Goal: Task Accomplishment & Management: Complete application form

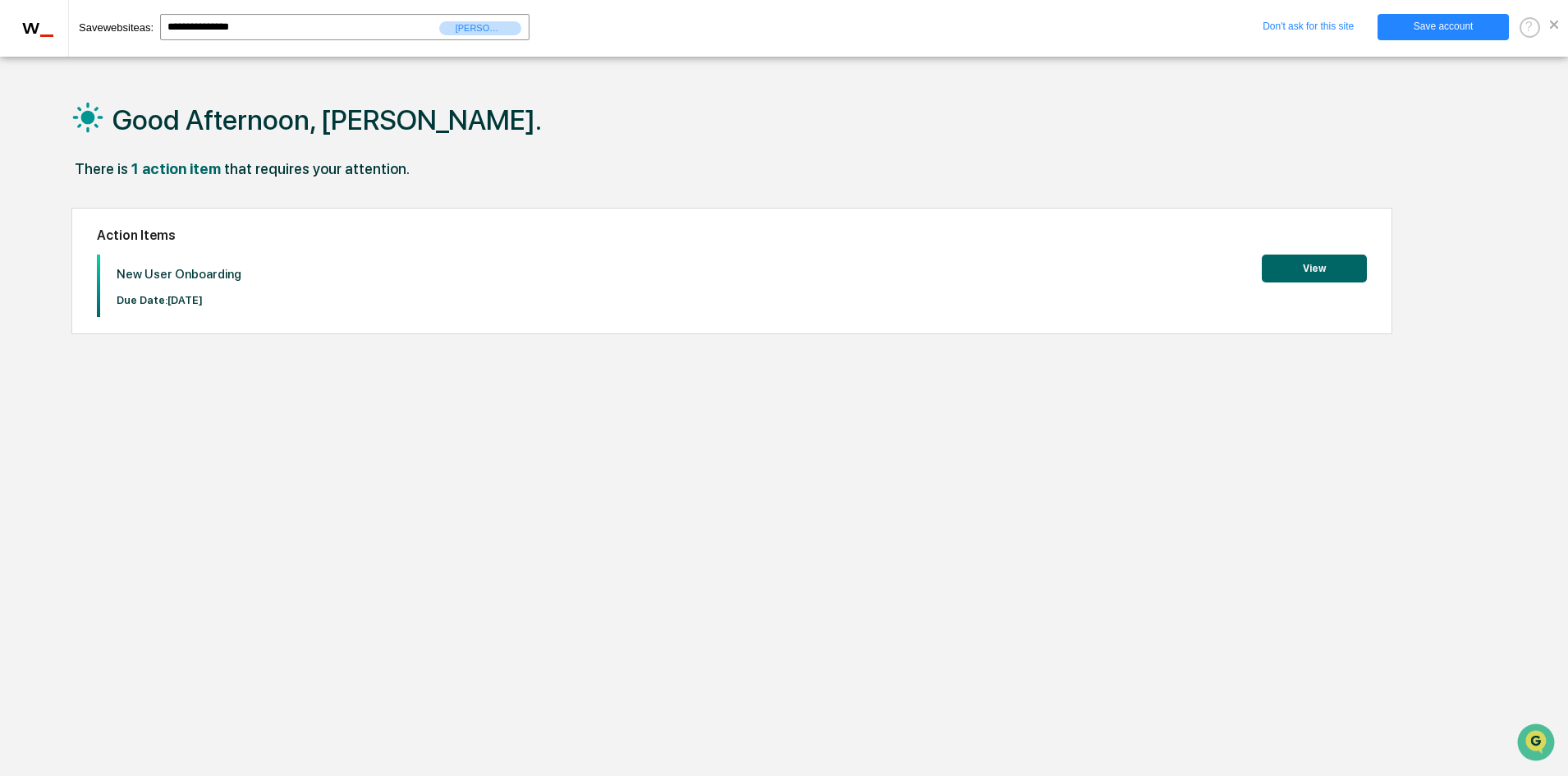
click at [1325, 271] on button "View" at bounding box center [1315, 268] width 105 height 28
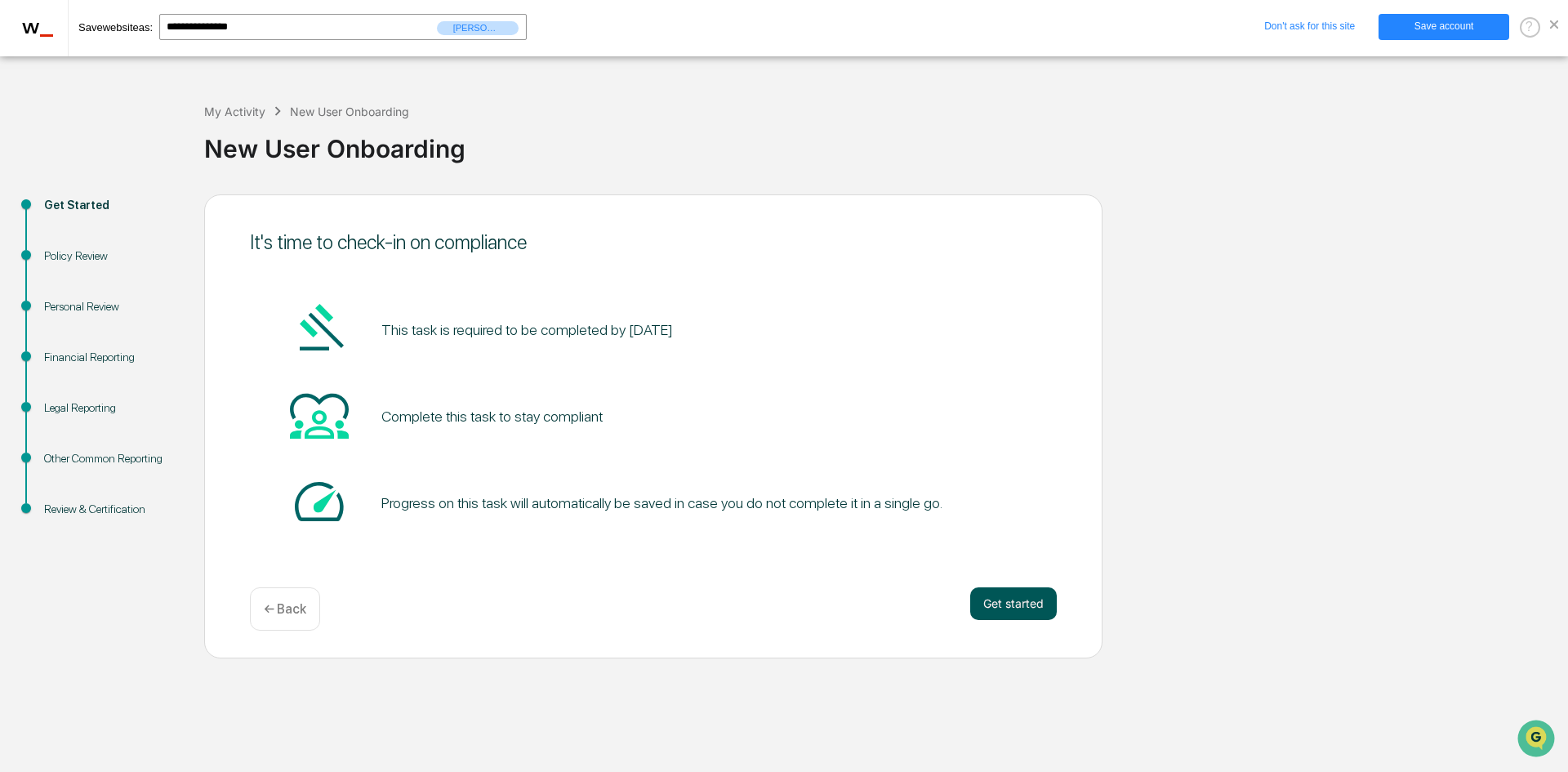
click at [1010, 608] on button "Get started" at bounding box center [1013, 604] width 87 height 33
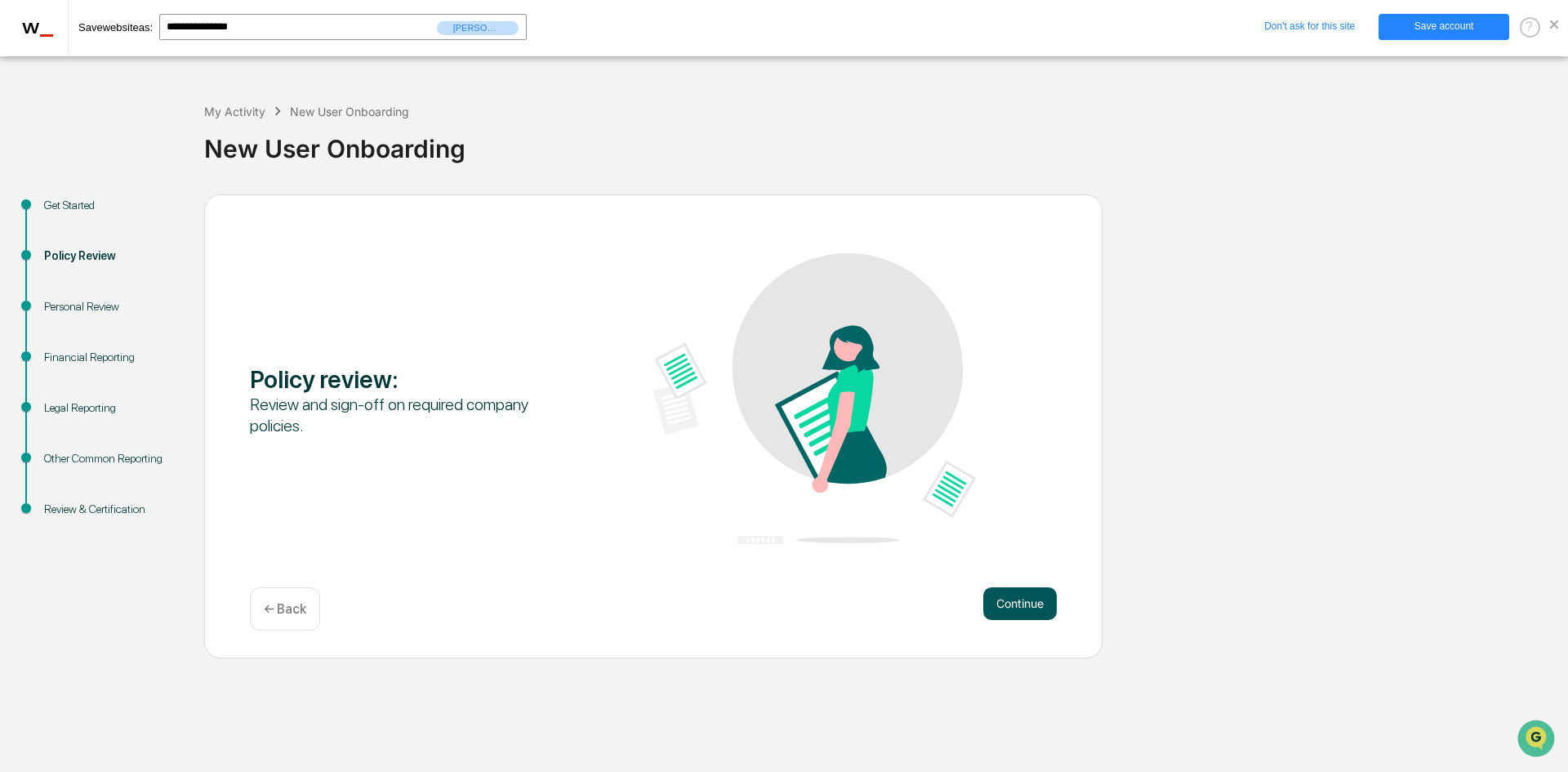
click at [1015, 600] on button "Continue" at bounding box center [1021, 604] width 74 height 33
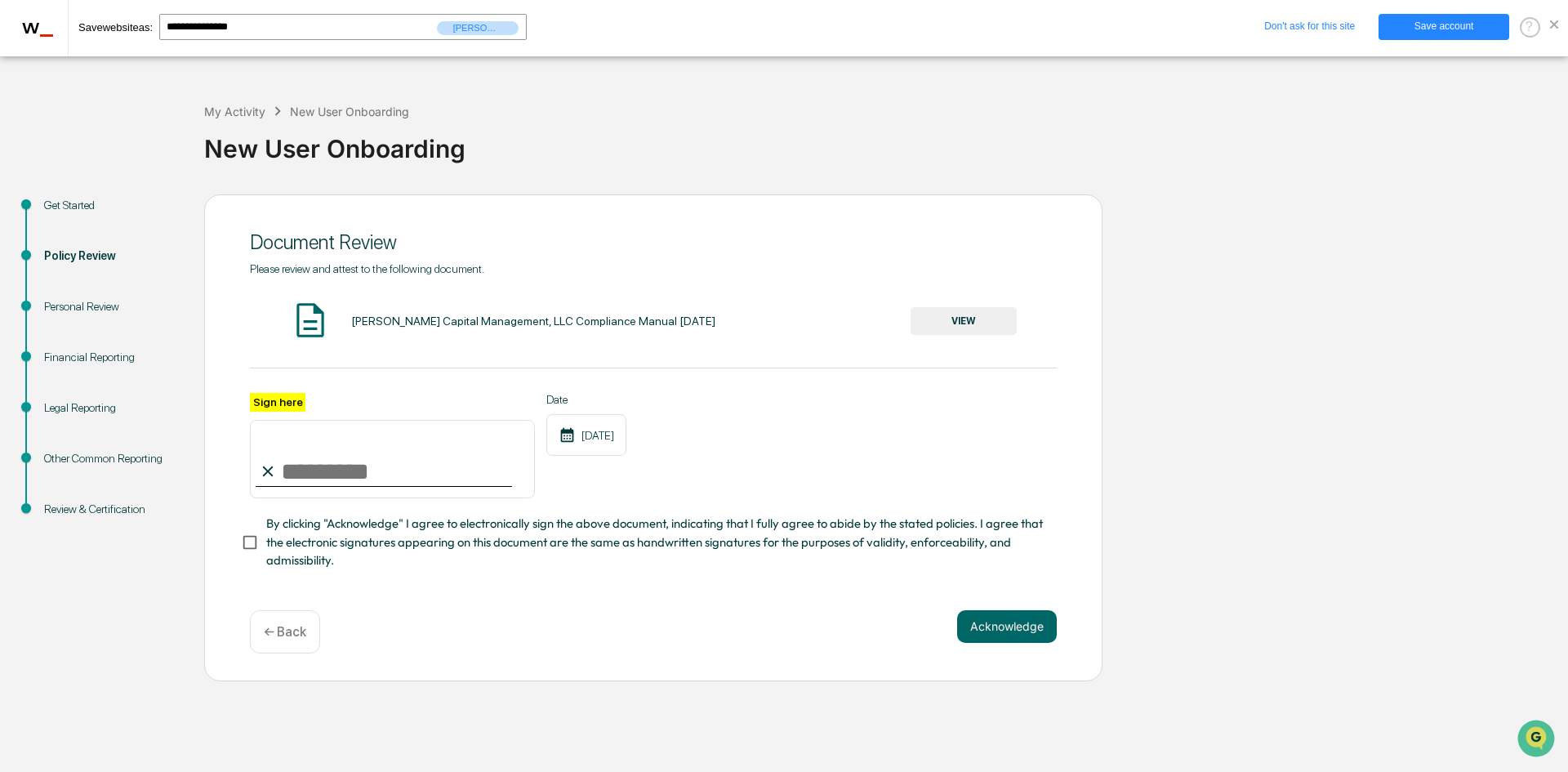
click at [955, 317] on button "VIEW" at bounding box center [964, 321] width 106 height 27
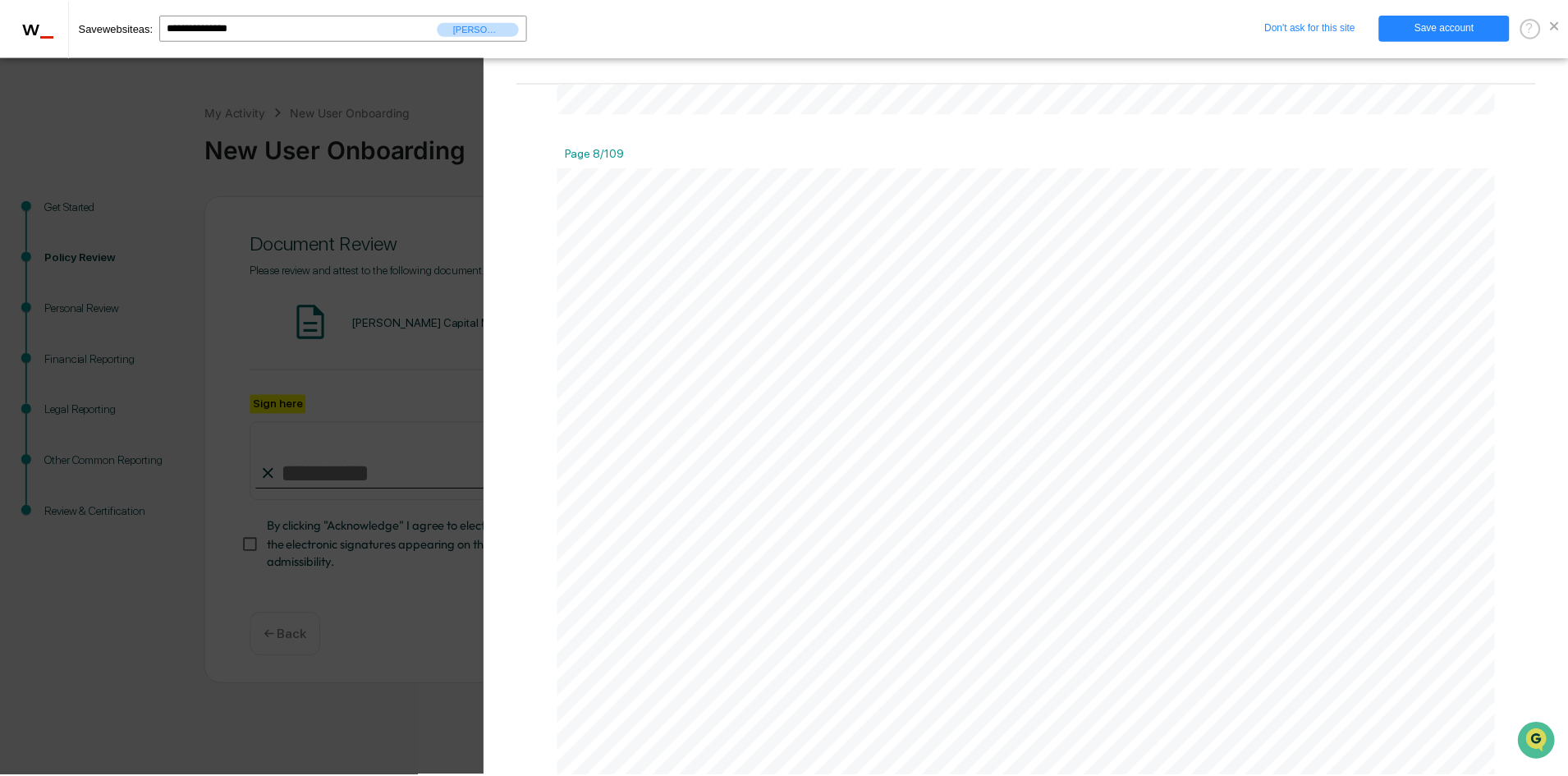
scroll to position [9607, 0]
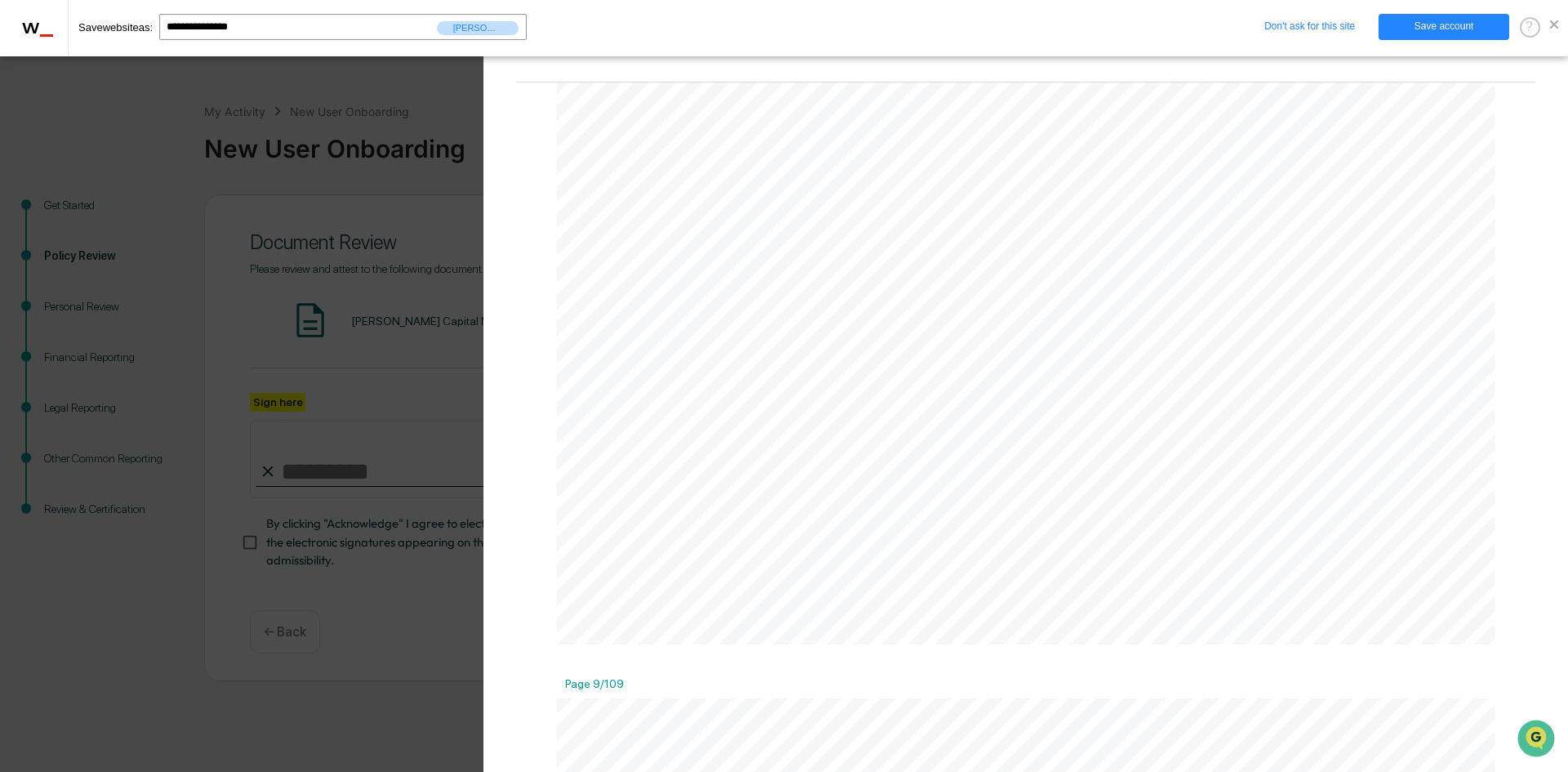
click at [389, 447] on div "Version History [DATE] 08:56 PM [PERSON_NAME] [PERSON_NAME] Capital Management,…" at bounding box center [784, 386] width 1568 height 772
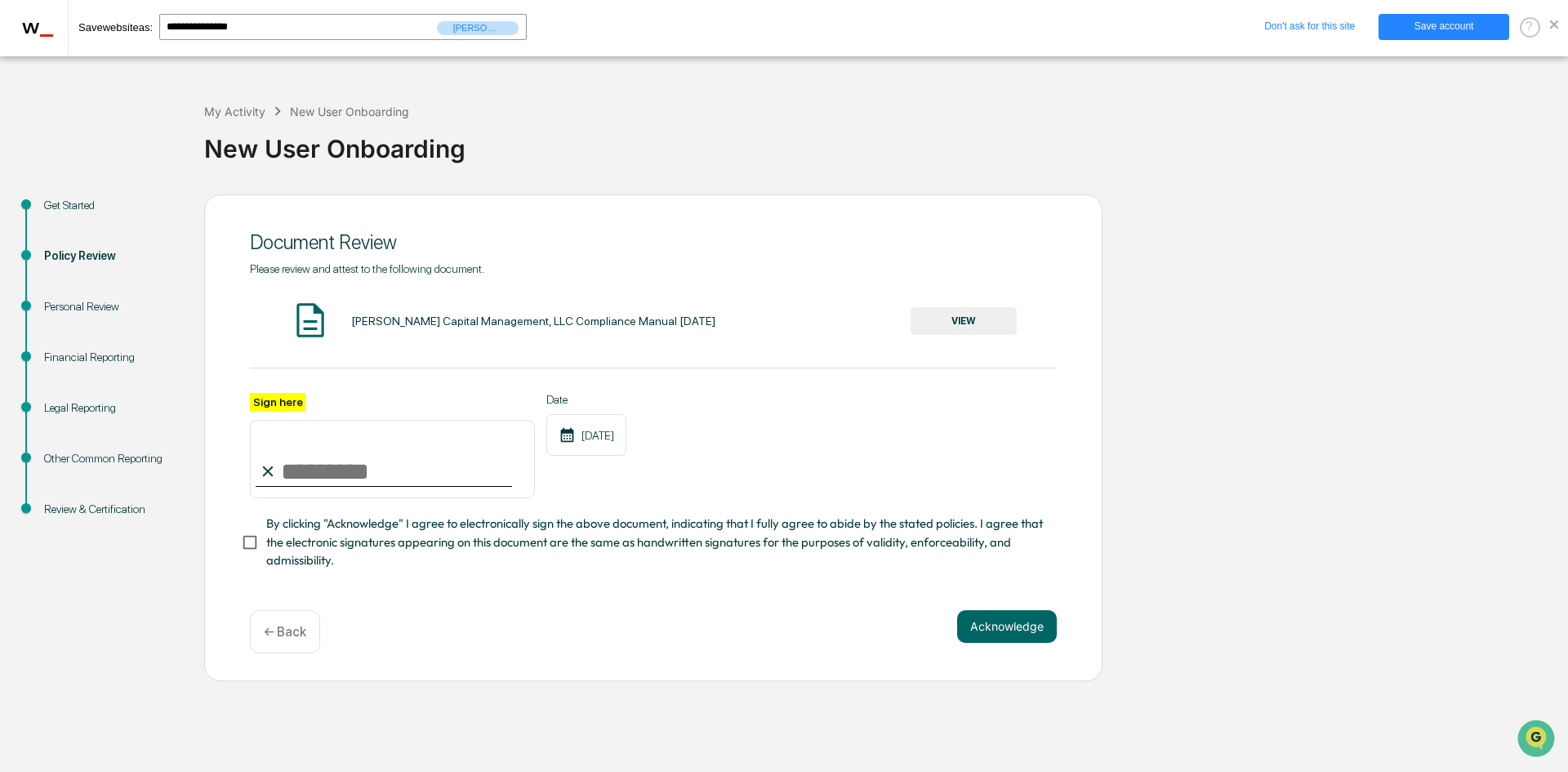
click at [315, 473] on input "Sign here" at bounding box center [392, 458] width 285 height 78
type input "**********"
click at [1018, 630] on button "Acknowledge" at bounding box center [1007, 626] width 100 height 33
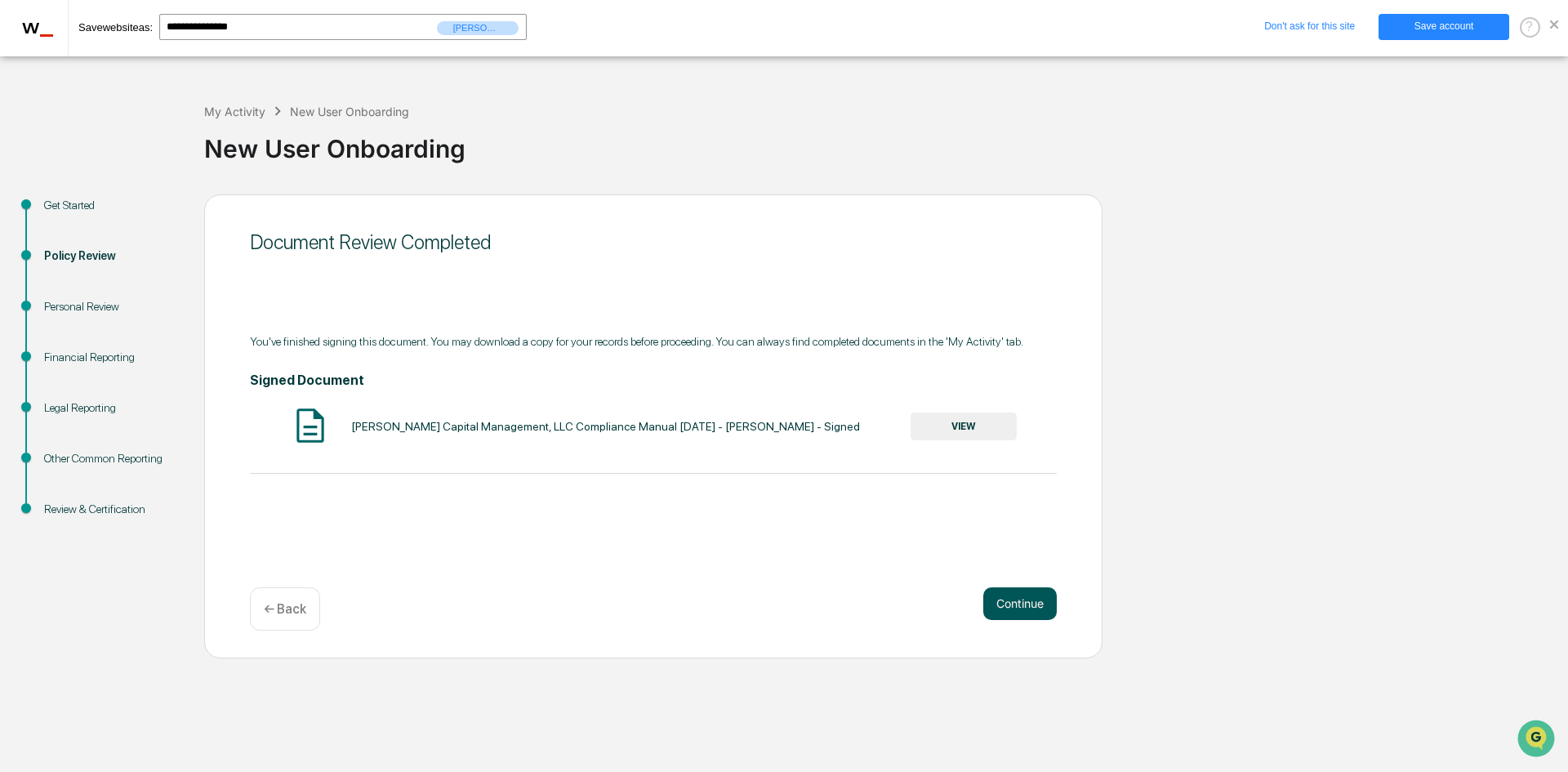
click at [1016, 607] on button "Continue" at bounding box center [1021, 604] width 74 height 33
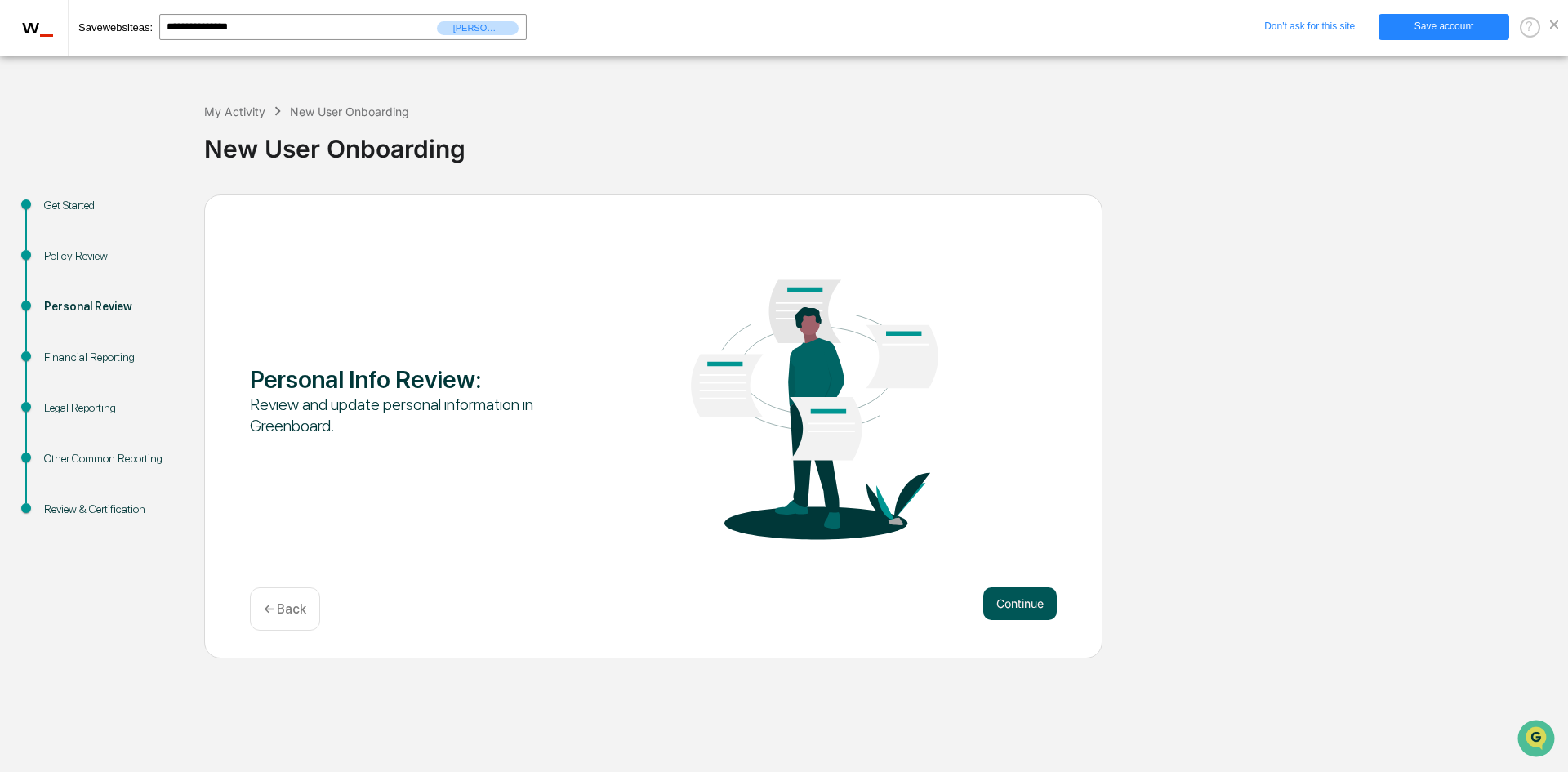
click at [1010, 602] on button "Continue" at bounding box center [1021, 604] width 74 height 33
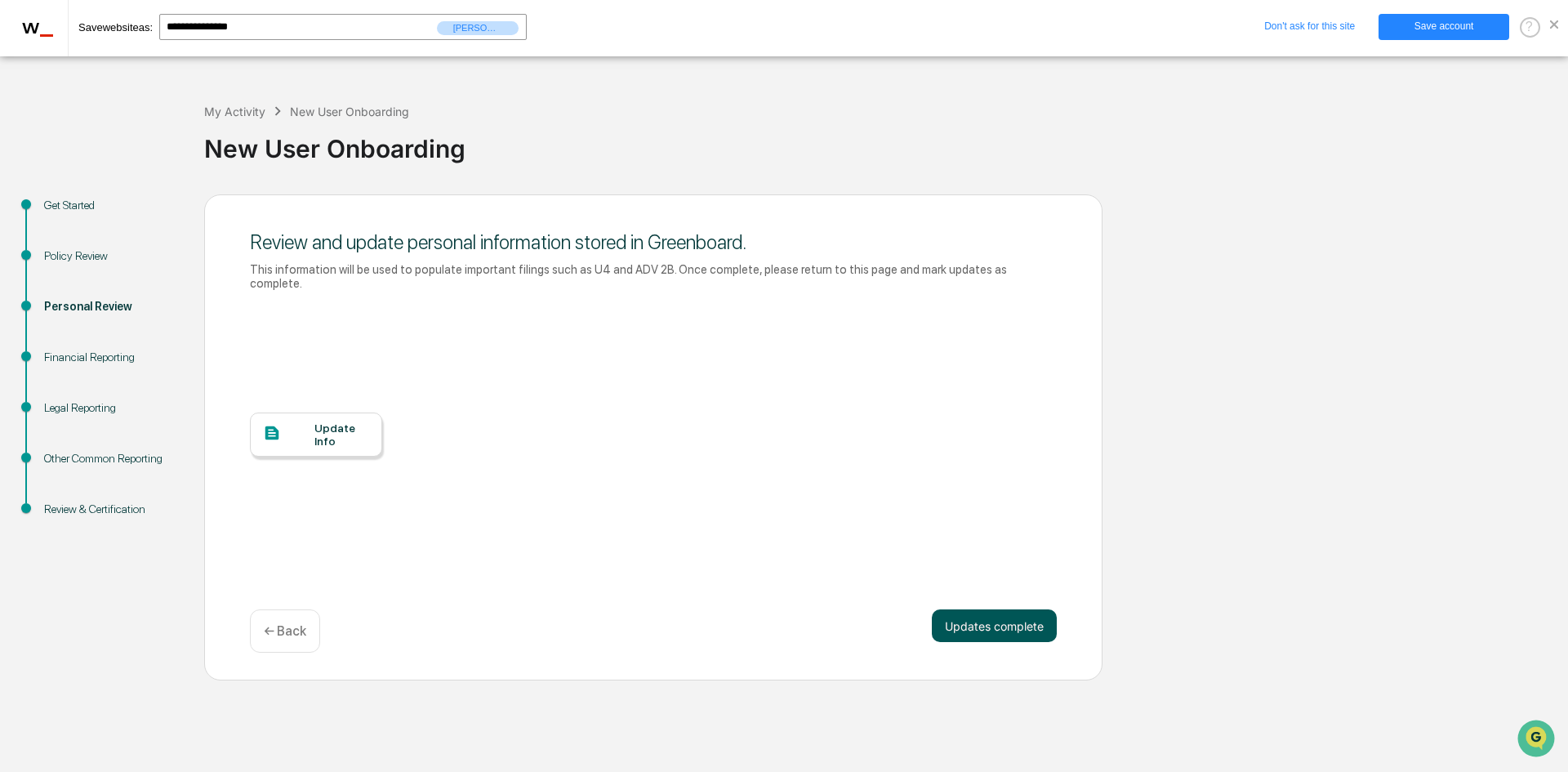
click at [1010, 615] on button "Updates complete" at bounding box center [995, 625] width 125 height 33
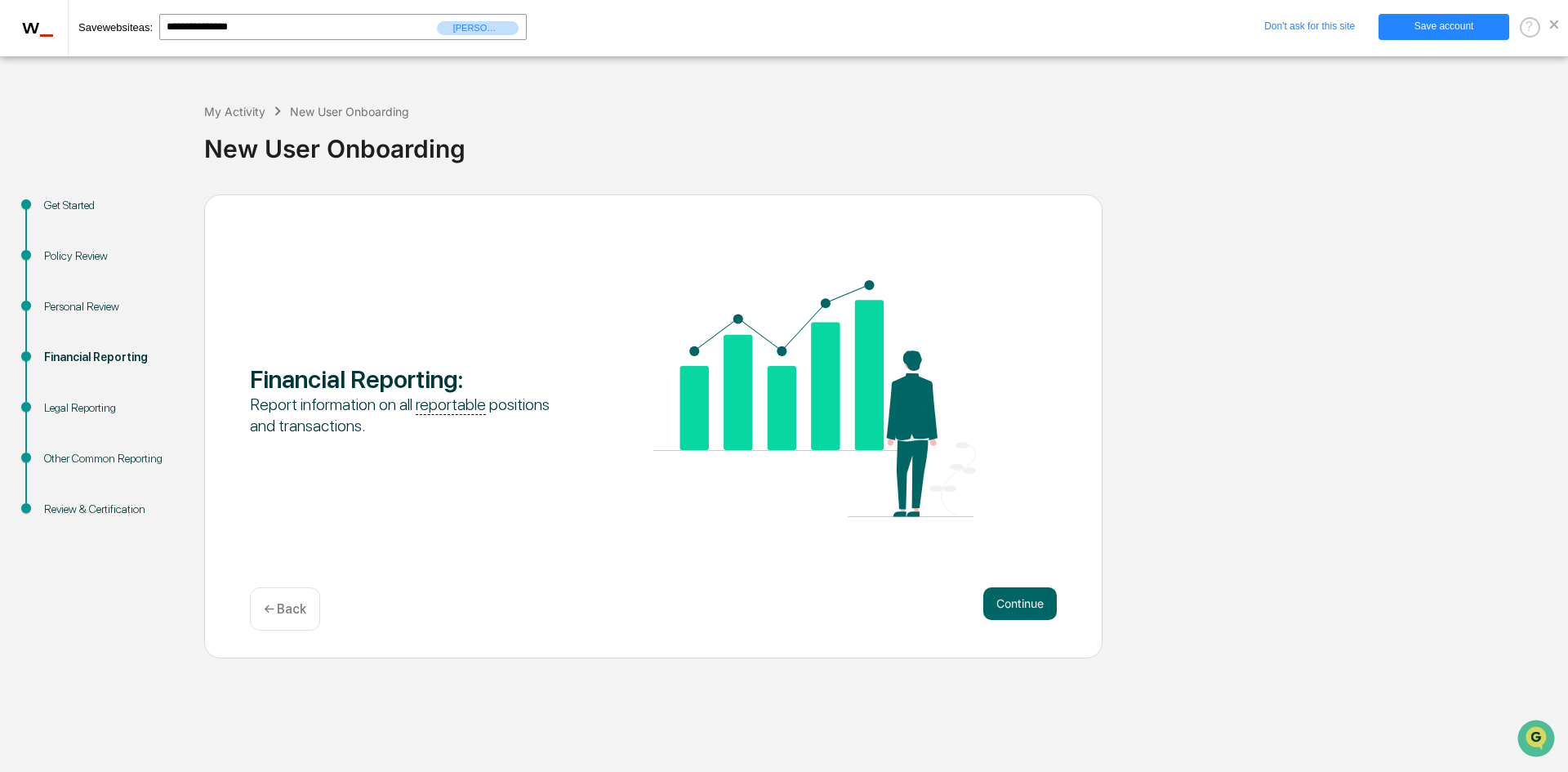
click at [1010, 615] on button "Continue" at bounding box center [1021, 604] width 74 height 33
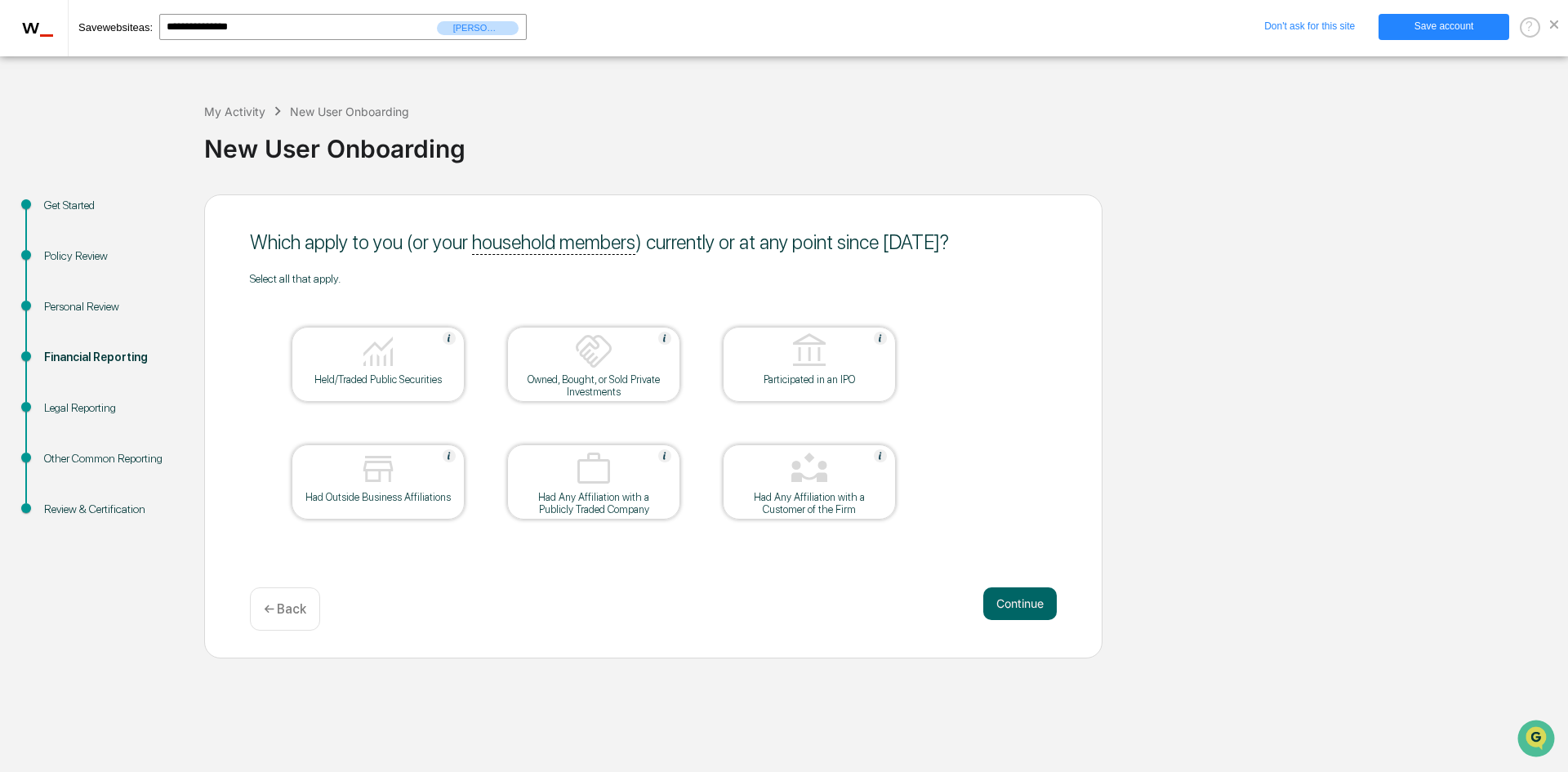
click at [347, 359] on div at bounding box center [378, 353] width 163 height 42
click at [1028, 606] on button "Continue" at bounding box center [1021, 604] width 74 height 33
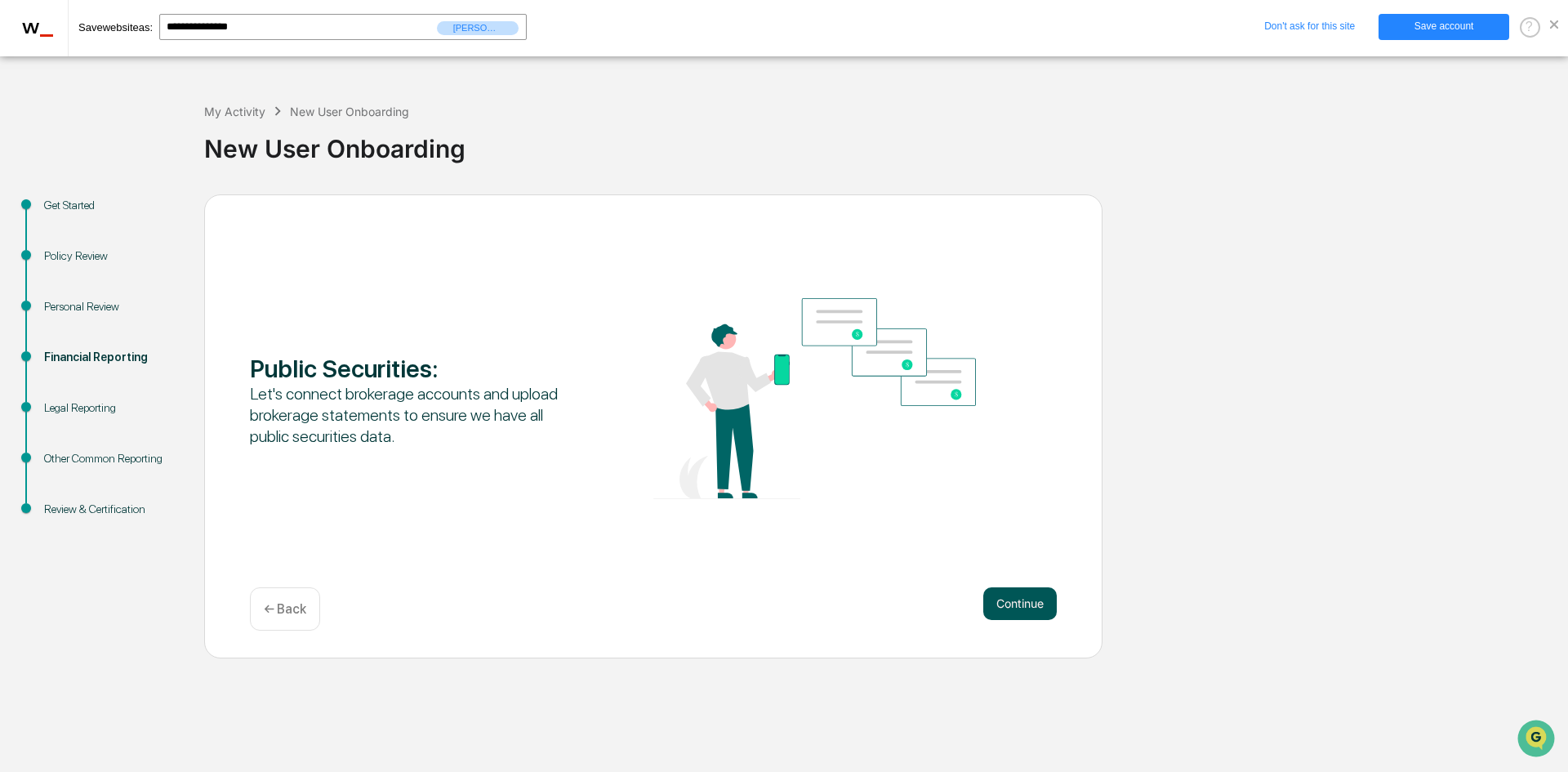
click at [1028, 600] on button "Continue" at bounding box center [1021, 604] width 74 height 33
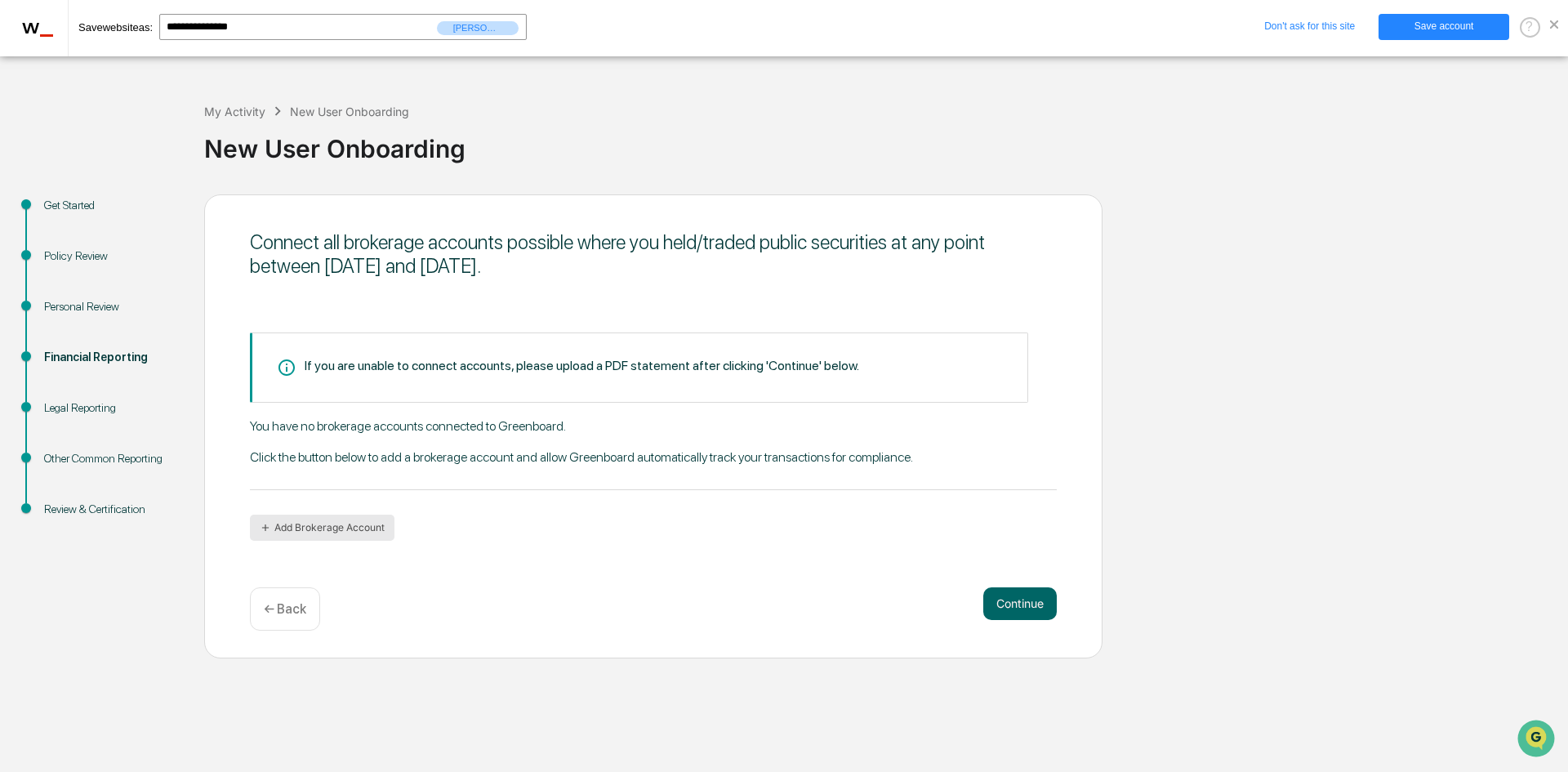
click at [313, 531] on button "Add Brokerage Account" at bounding box center [322, 528] width 145 height 26
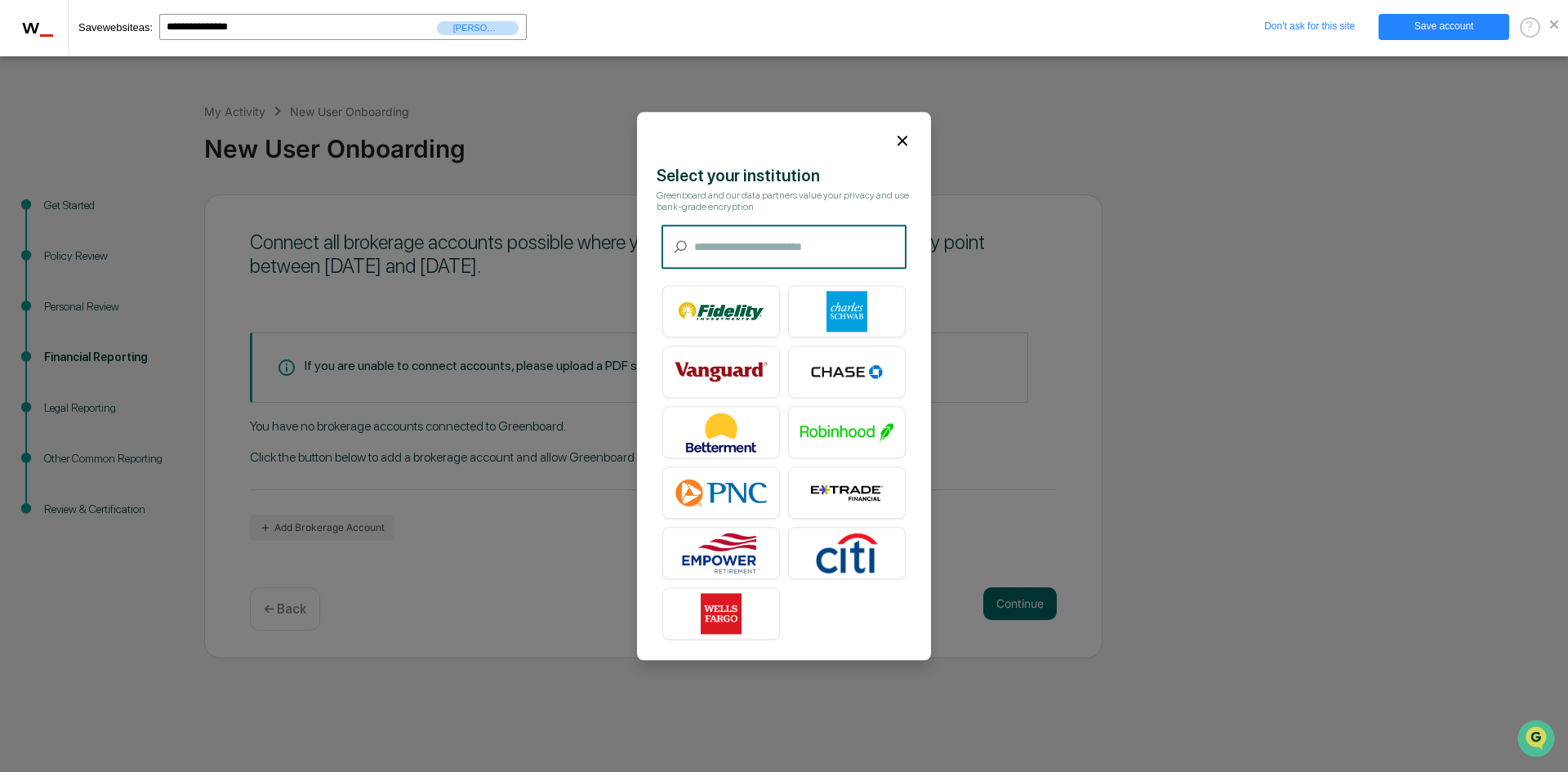
click at [897, 132] on icon at bounding box center [902, 140] width 18 height 18
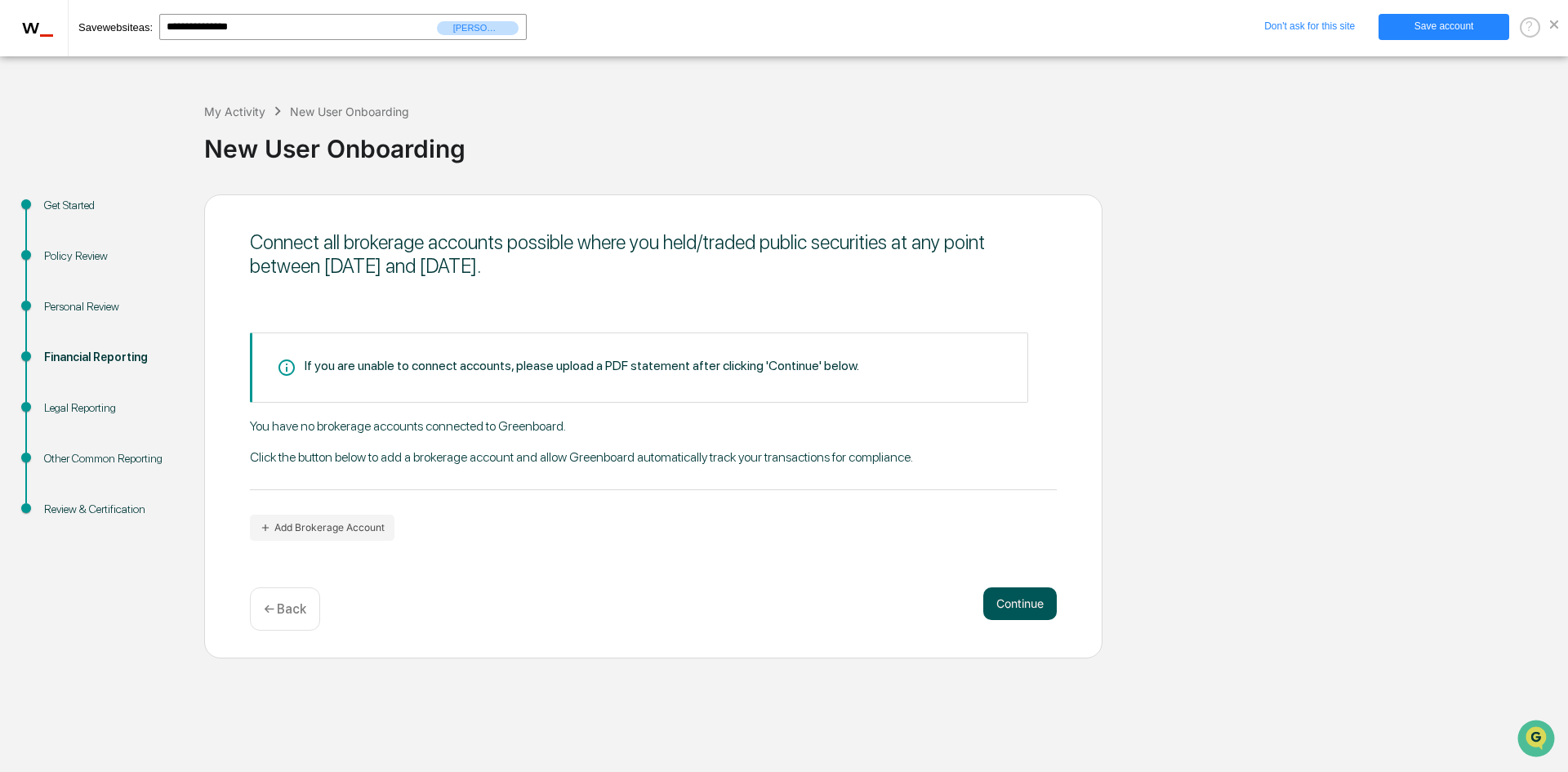
click at [1033, 607] on button "Continue" at bounding box center [1021, 604] width 74 height 33
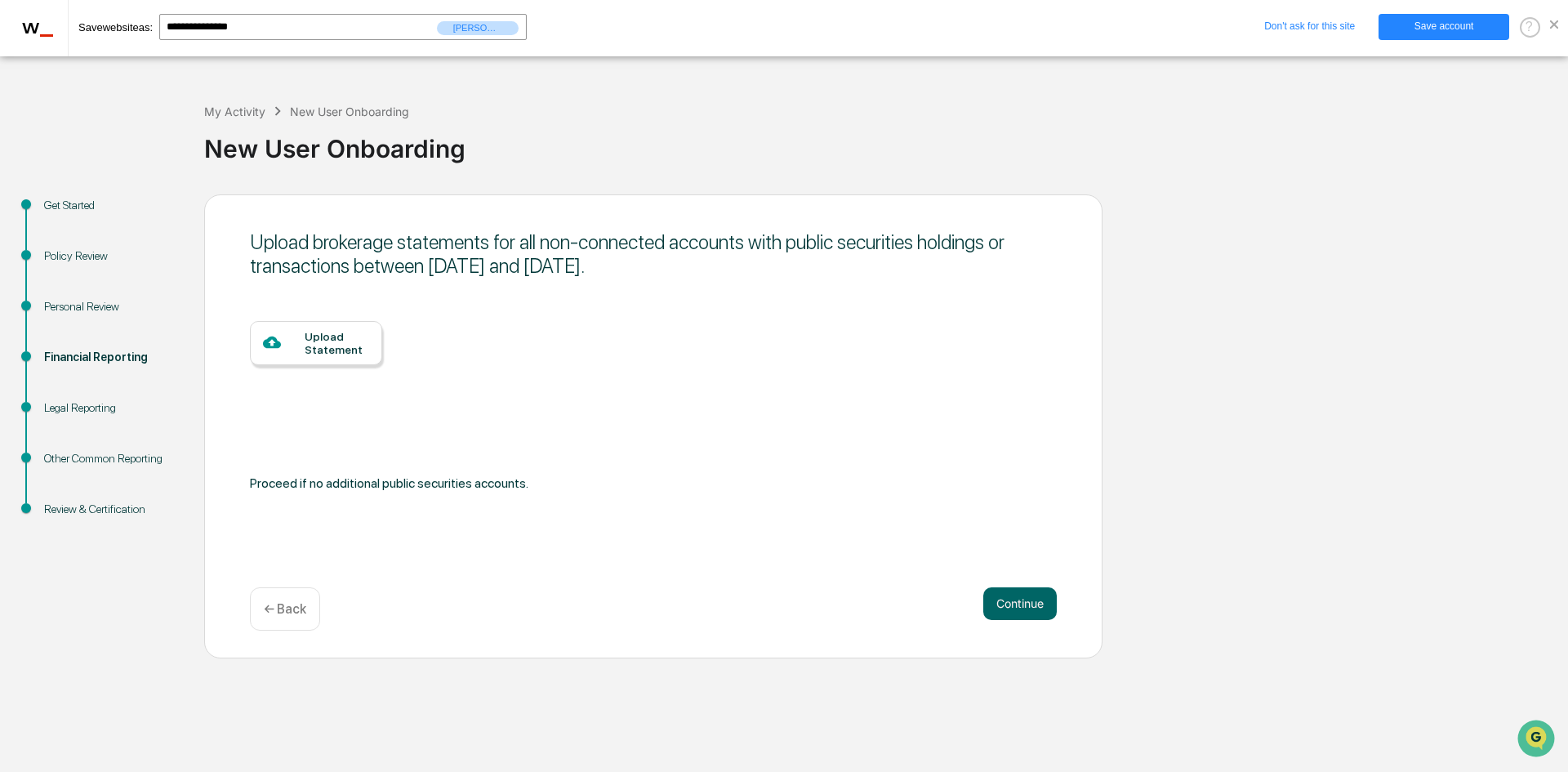
click at [295, 615] on p "← Back" at bounding box center [286, 609] width 43 height 15
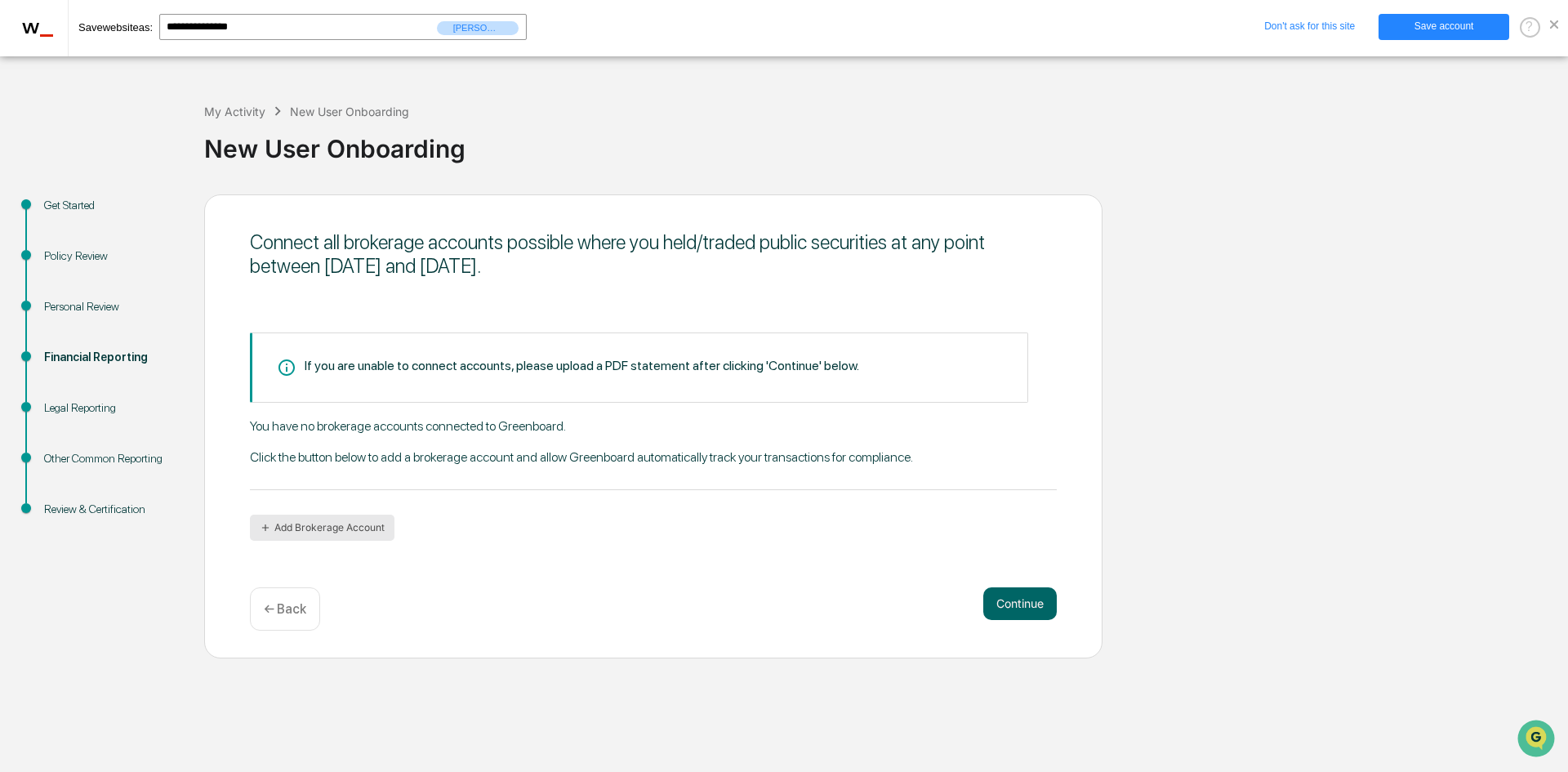
click at [318, 523] on button "Add Brokerage Account" at bounding box center [322, 528] width 145 height 26
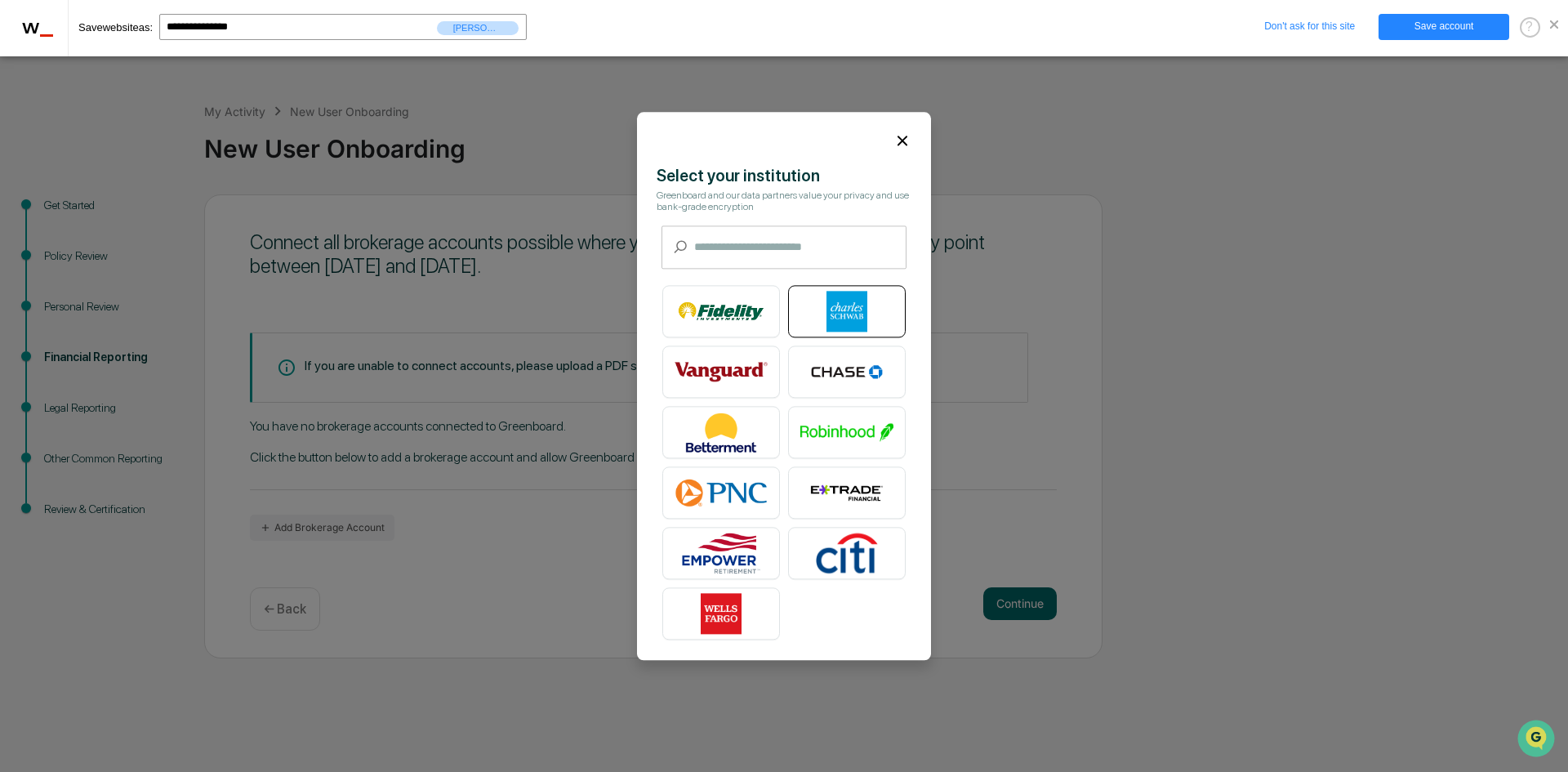
click at [861, 312] on img at bounding box center [847, 311] width 93 height 41
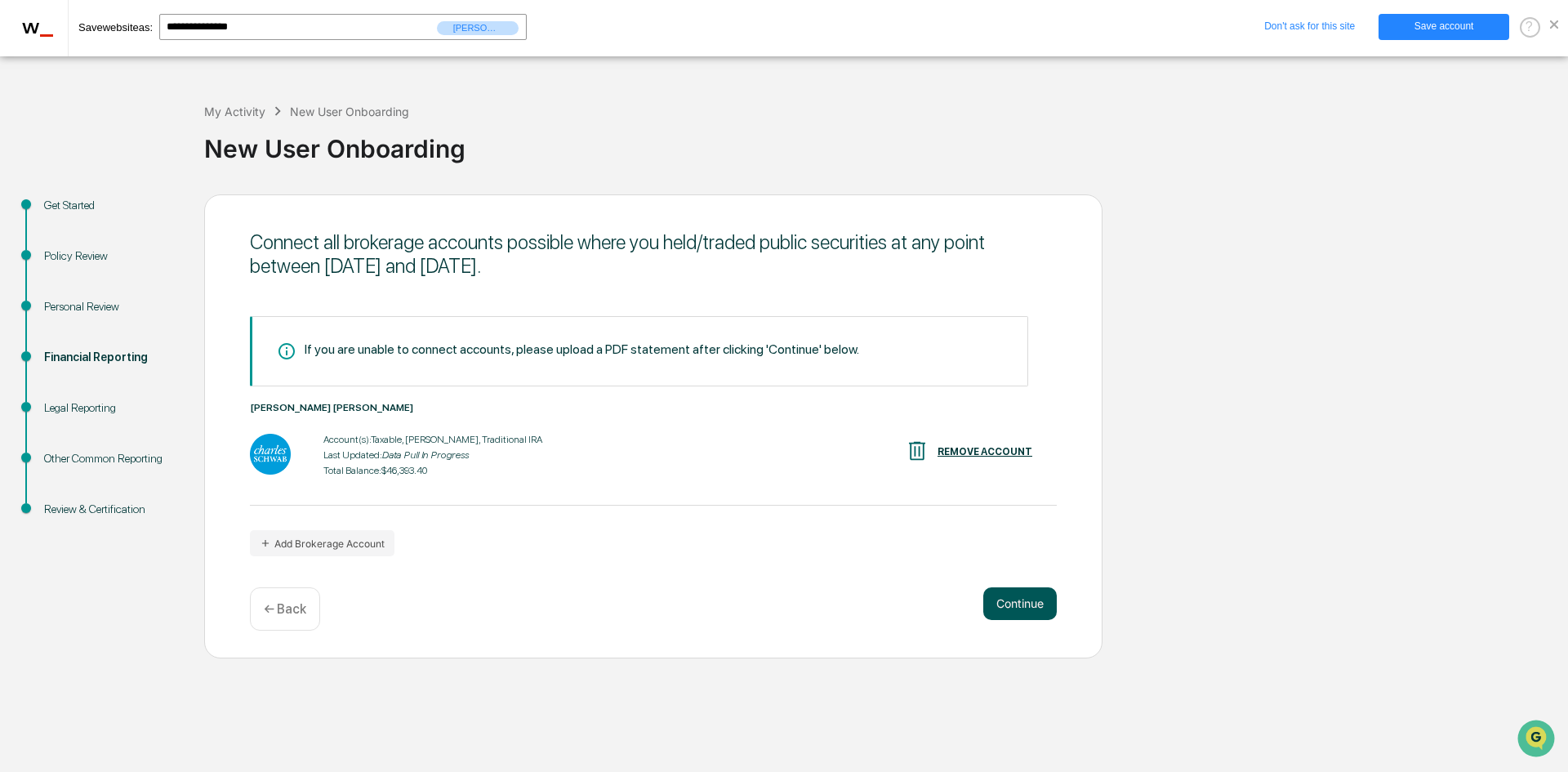
click at [1023, 601] on button "Continue" at bounding box center [1021, 604] width 74 height 33
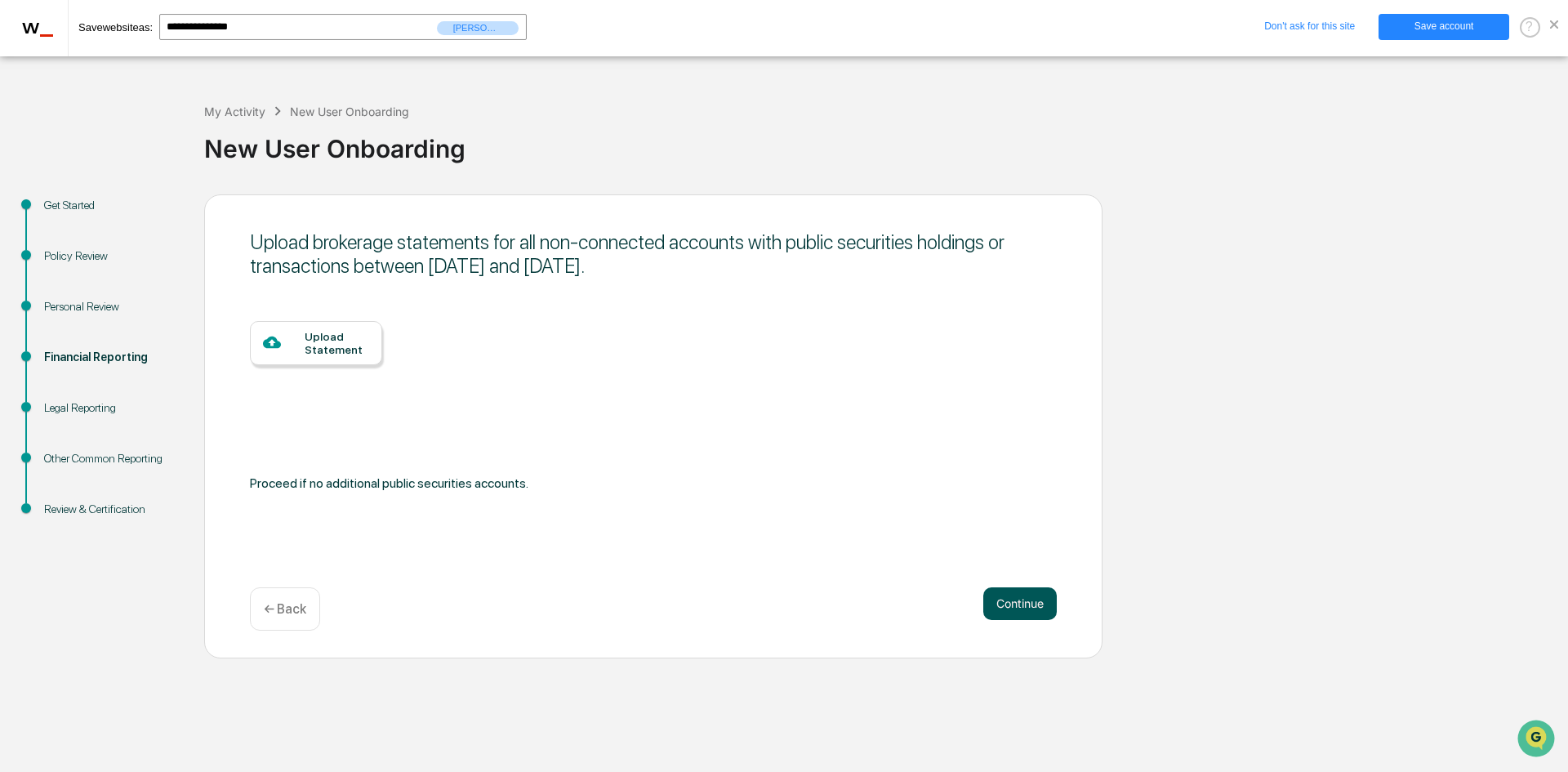
click at [1023, 601] on button "Continue" at bounding box center [1021, 604] width 74 height 33
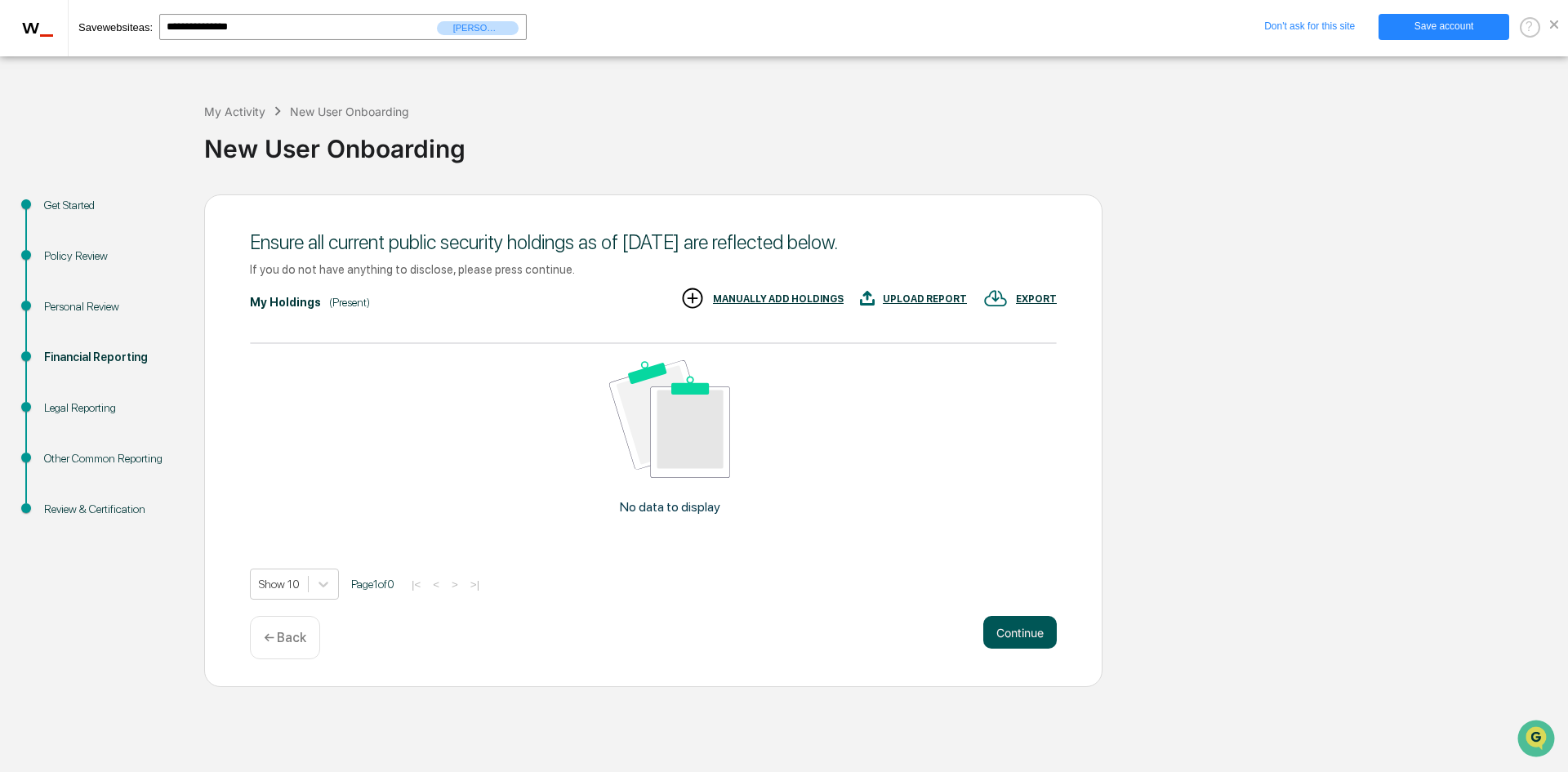
click at [1037, 637] on button "Continue" at bounding box center [1021, 632] width 74 height 33
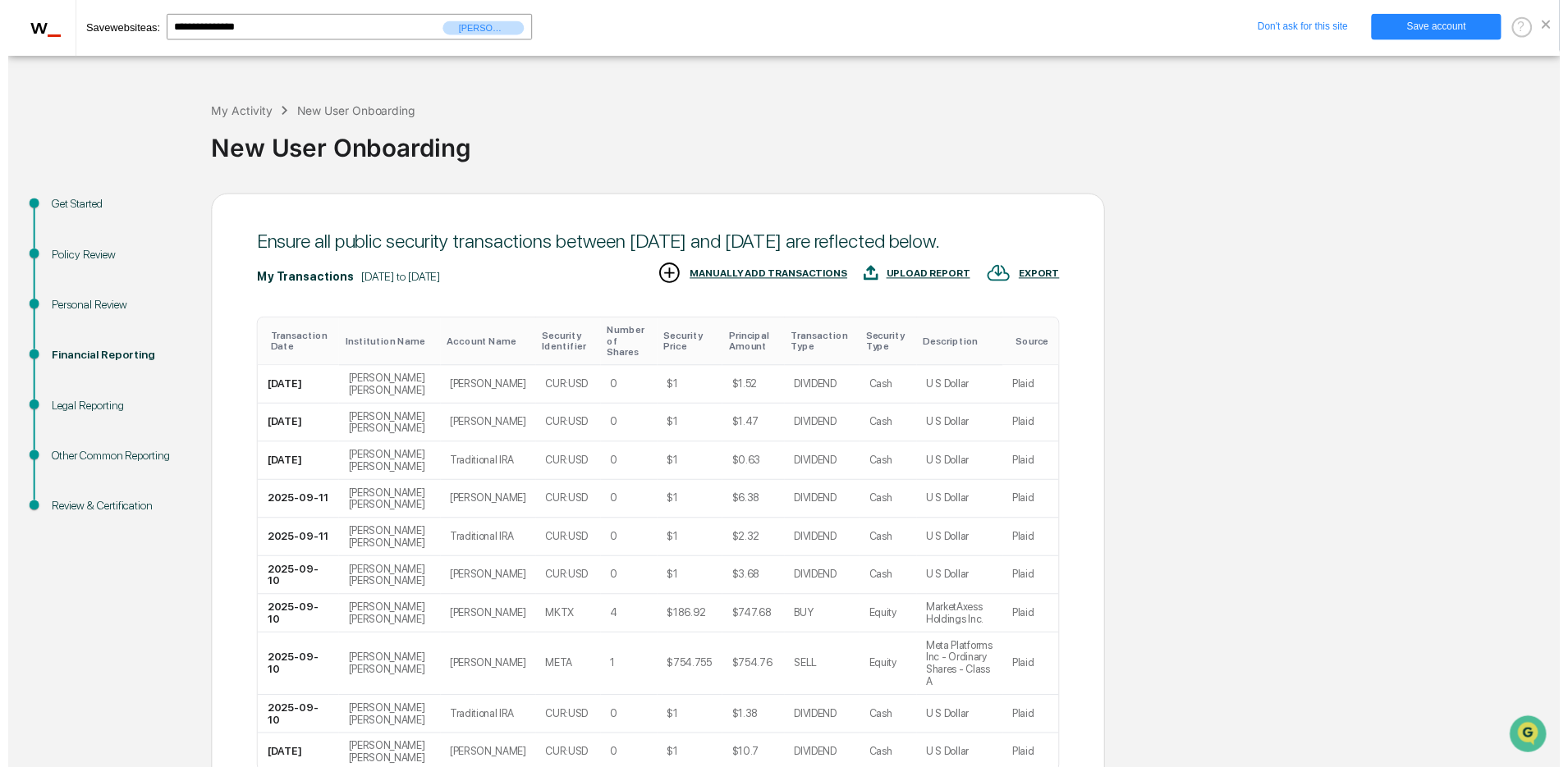
scroll to position [147, 0]
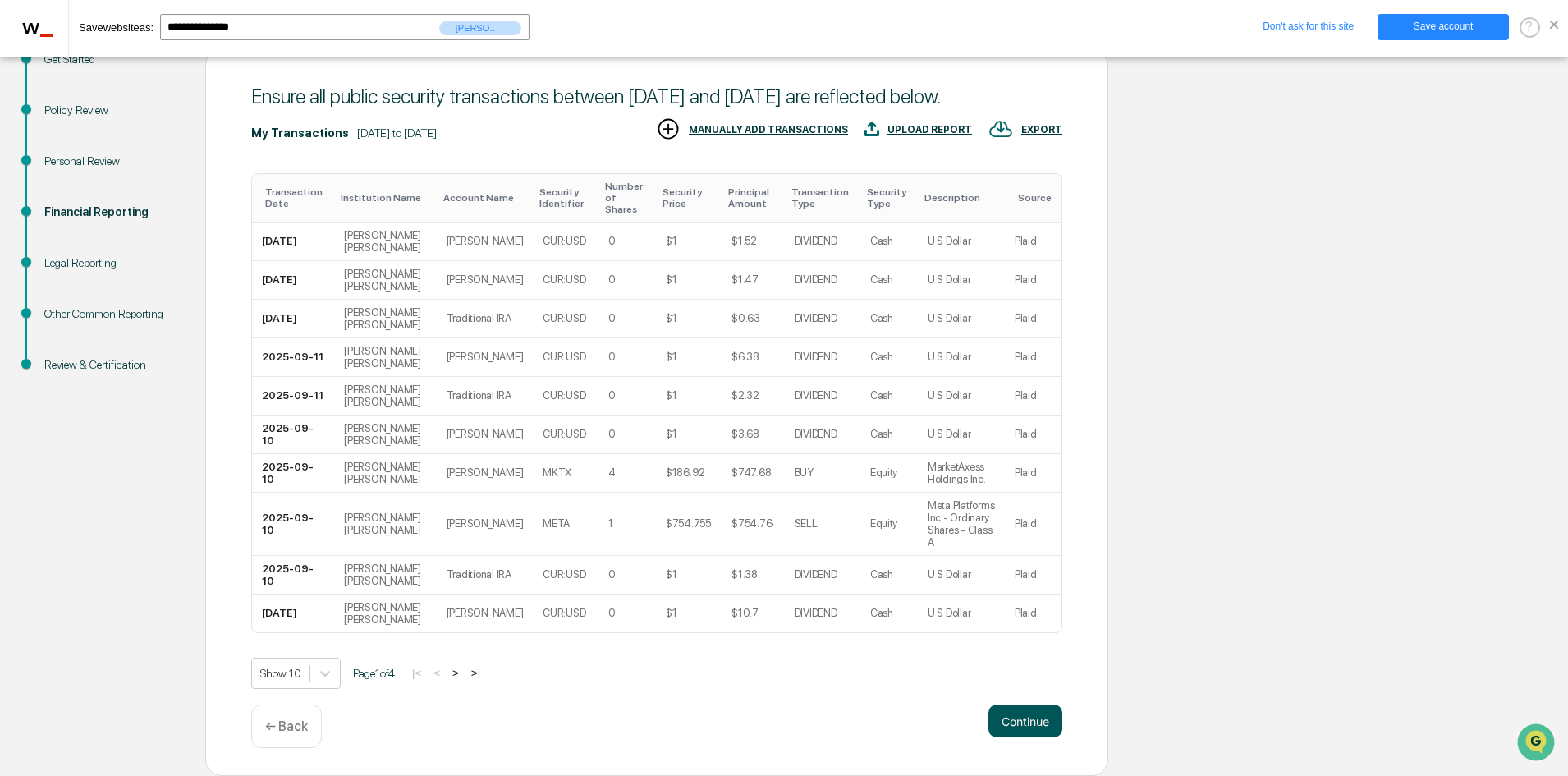
click at [1032, 723] on button "Continue" at bounding box center [1026, 721] width 74 height 33
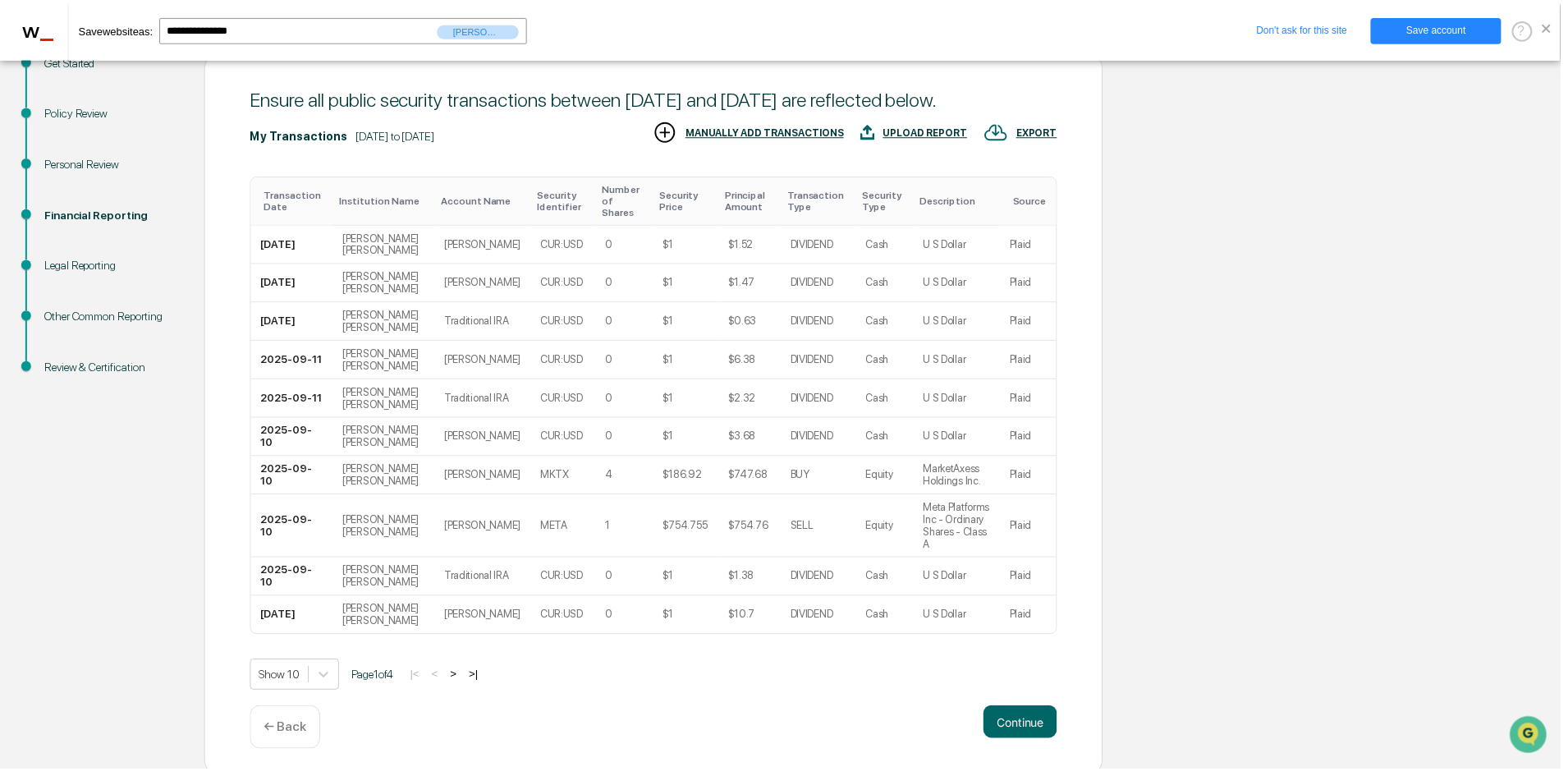
scroll to position [0, 0]
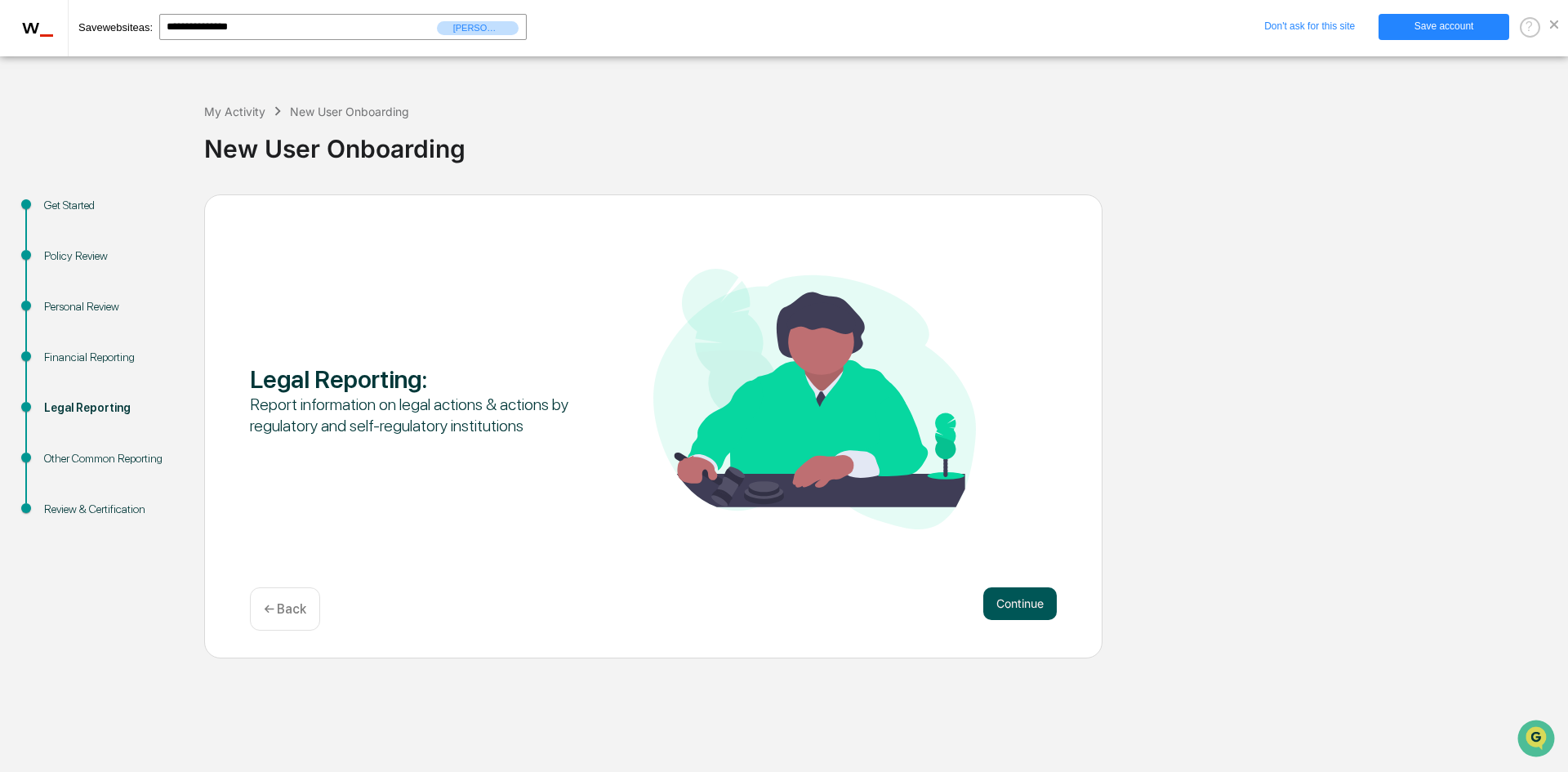
click at [1018, 598] on button "Continue" at bounding box center [1021, 604] width 74 height 33
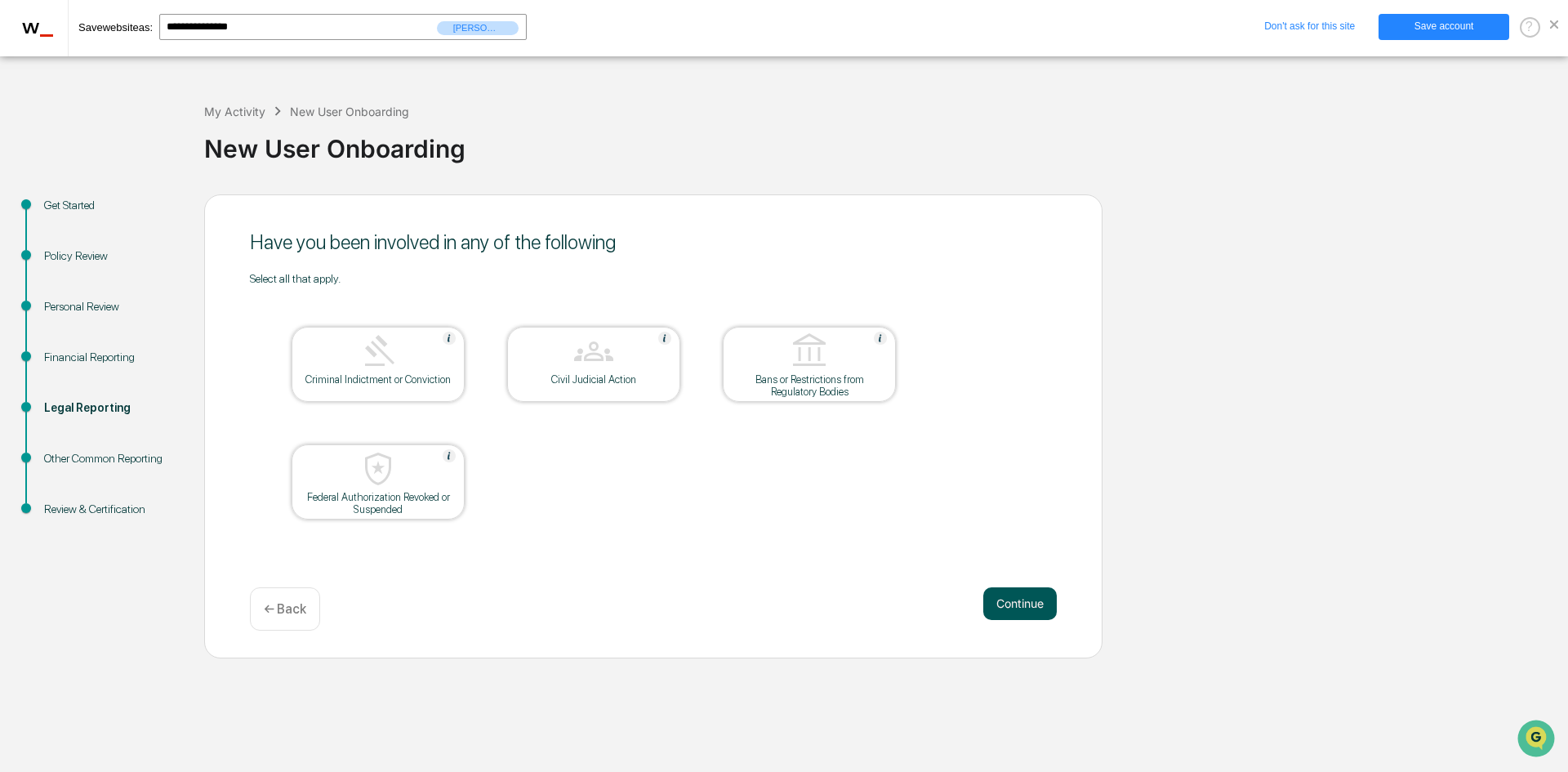
click at [1017, 602] on button "Continue" at bounding box center [1021, 604] width 74 height 33
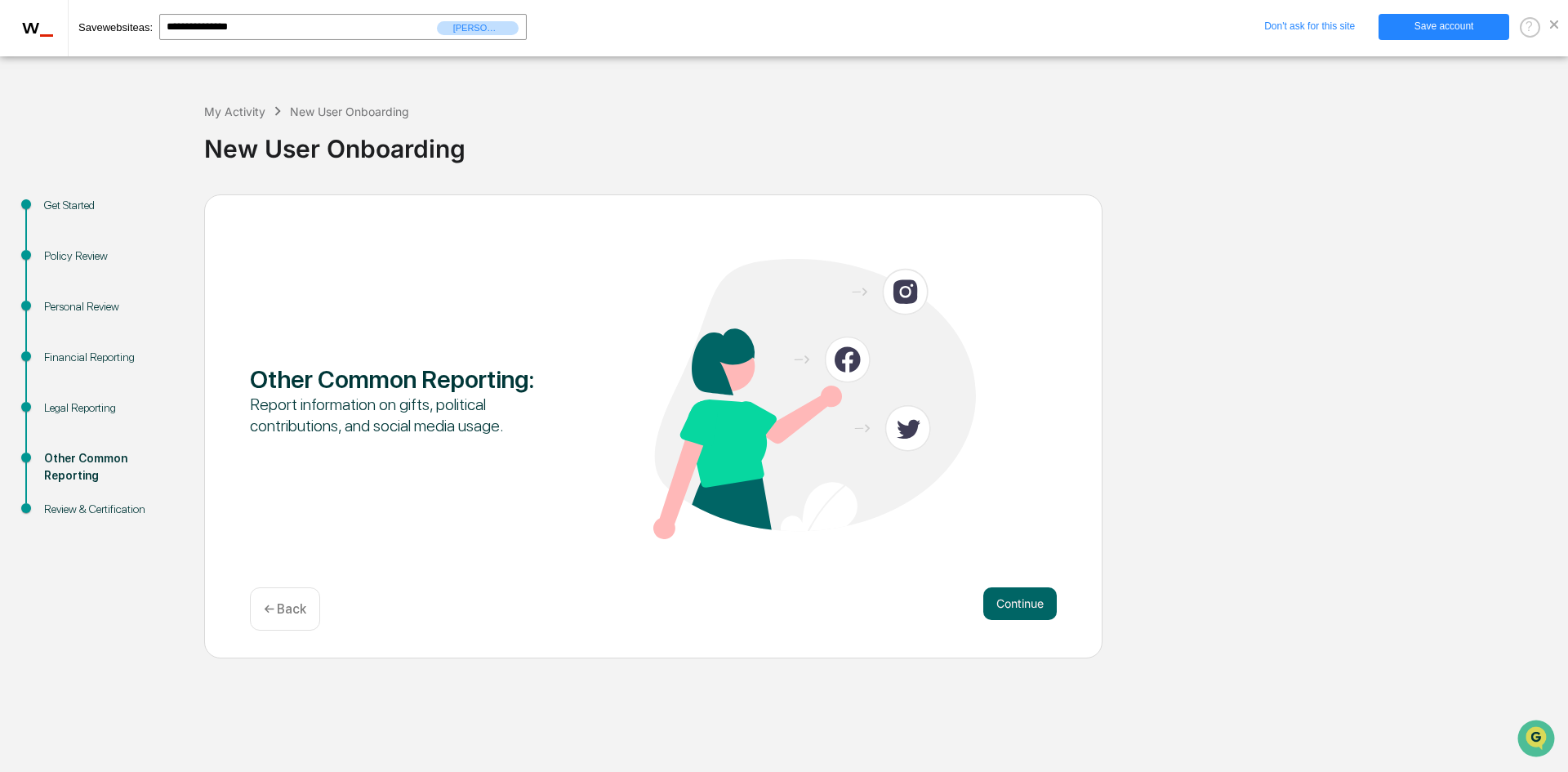
click at [1017, 602] on button "Continue" at bounding box center [1021, 604] width 74 height 33
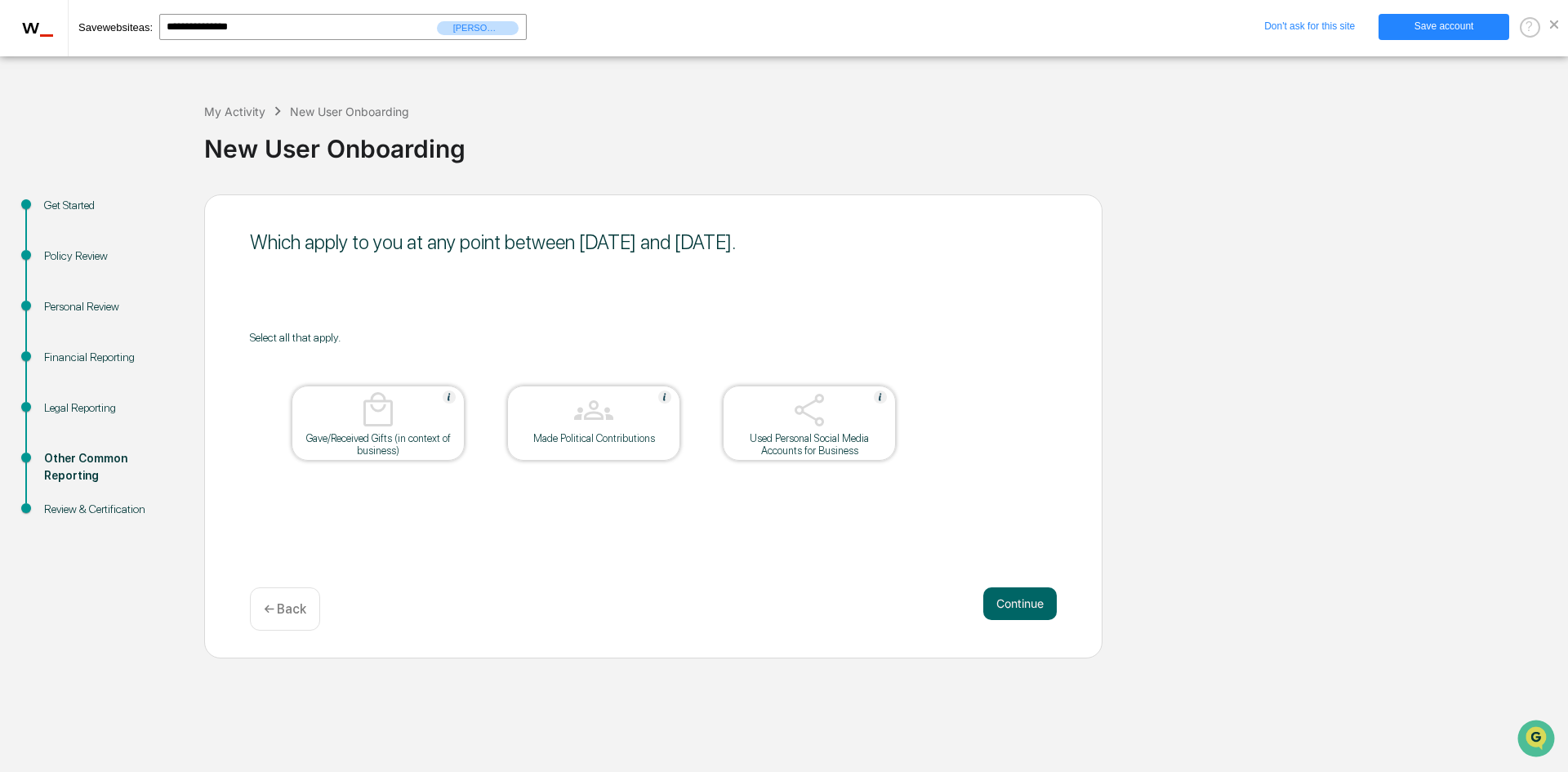
click at [1017, 602] on button "Continue" at bounding box center [1021, 604] width 74 height 33
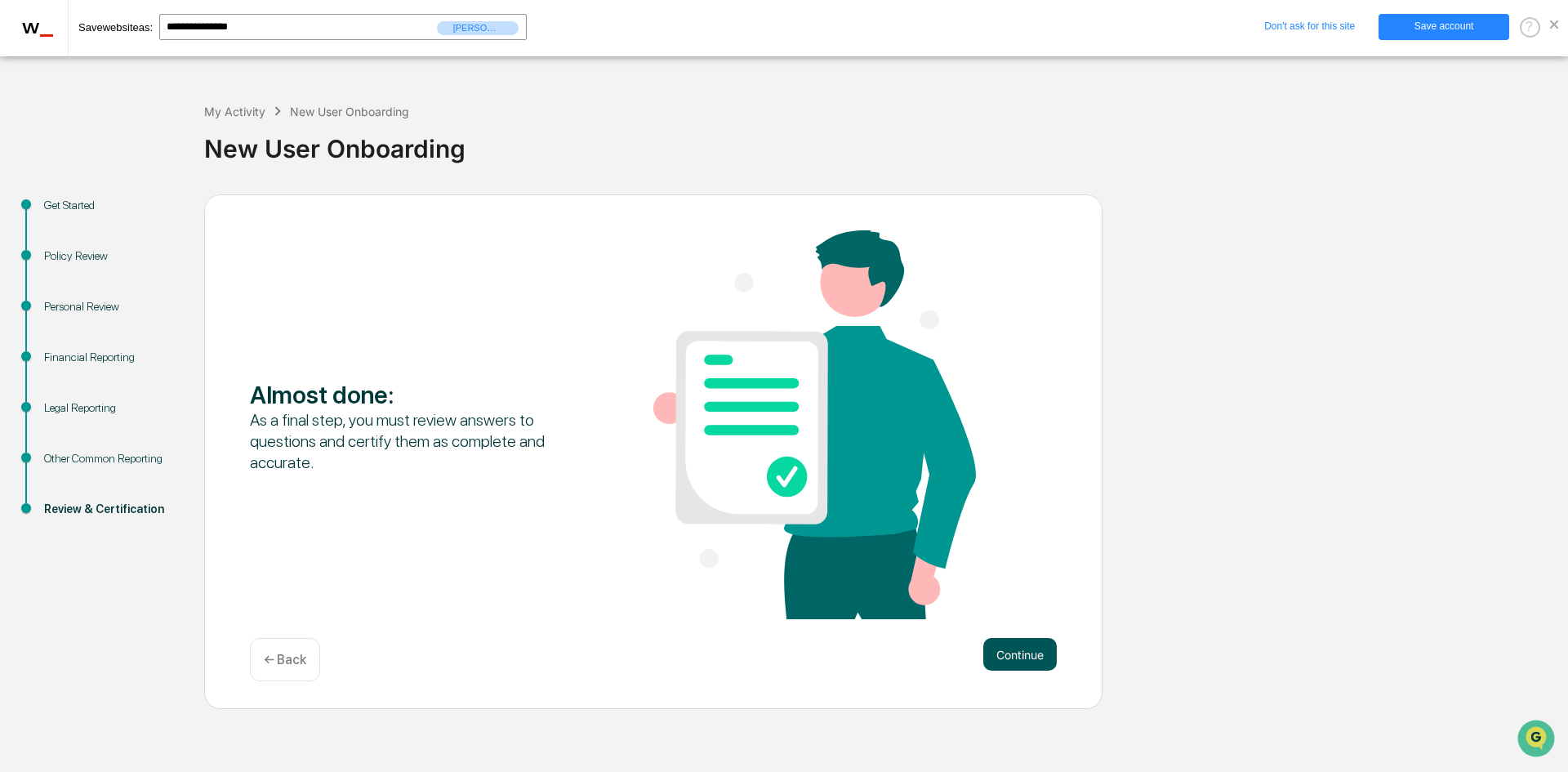
click at [1033, 657] on button "Continue" at bounding box center [1021, 654] width 74 height 33
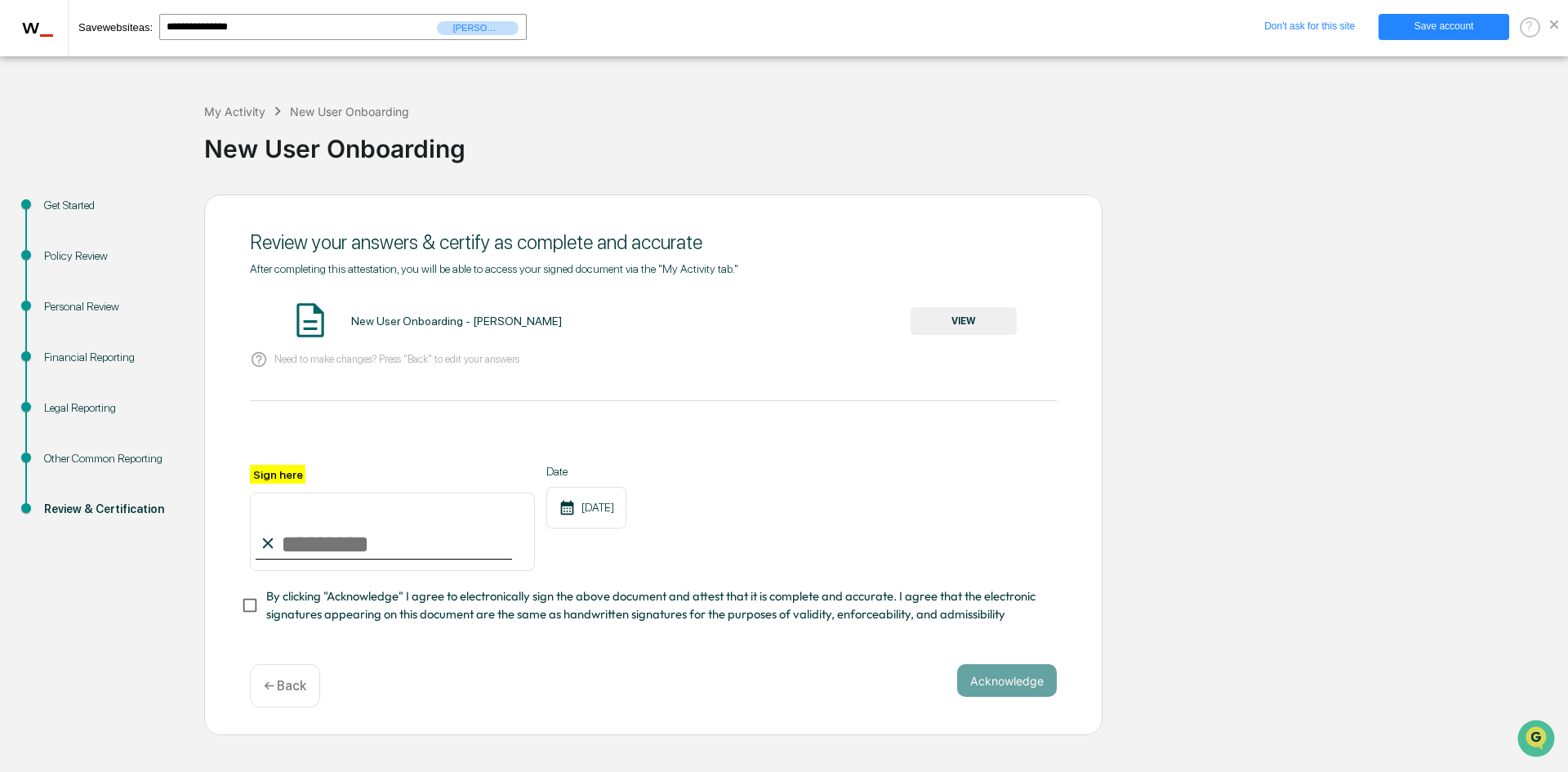
click at [299, 551] on input "Sign here" at bounding box center [392, 531] width 285 height 78
type input "**********"
click at [1030, 685] on button "Acknowledge" at bounding box center [1007, 680] width 100 height 33
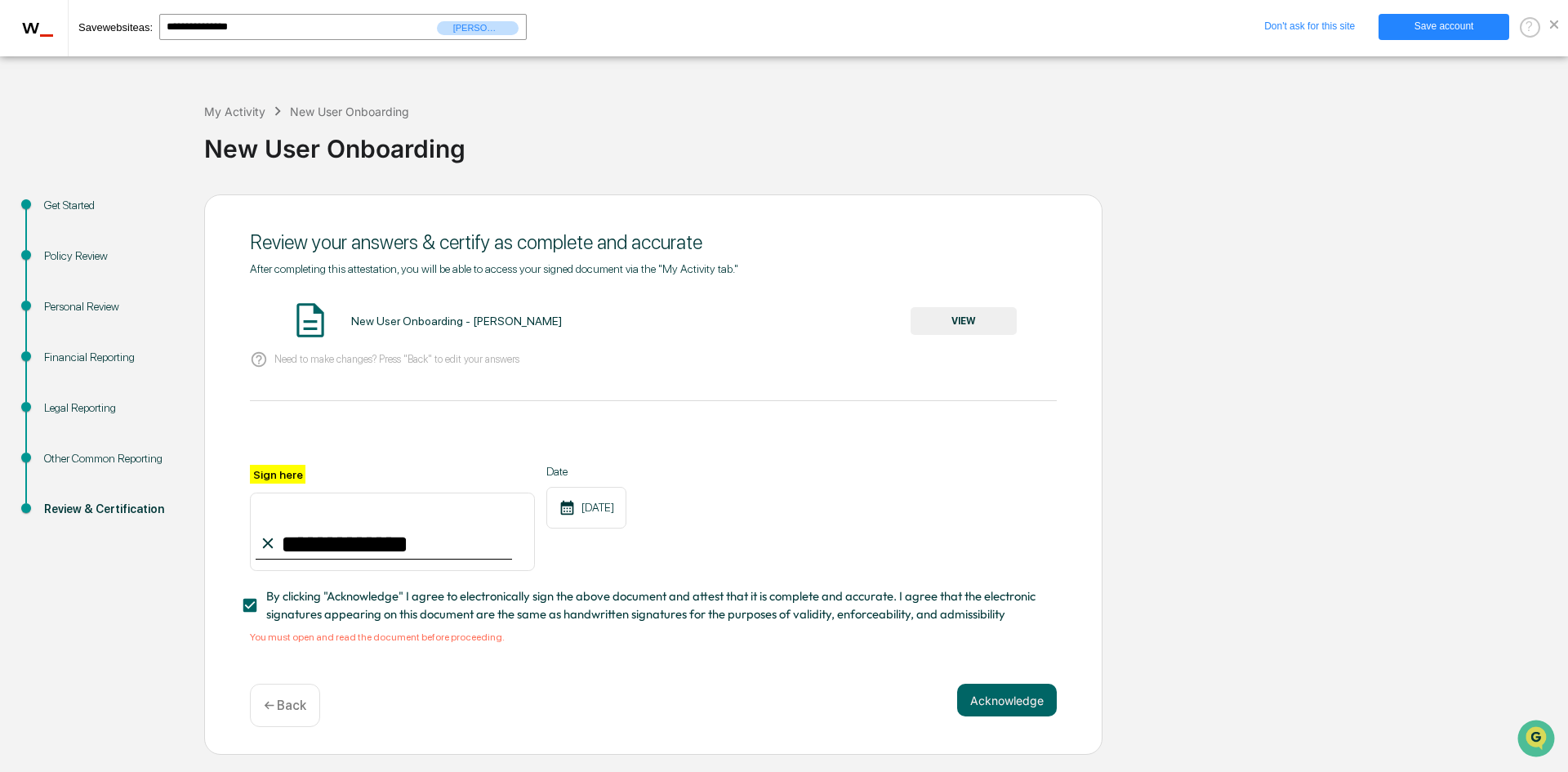
click at [968, 321] on button "VIEW" at bounding box center [964, 321] width 106 height 27
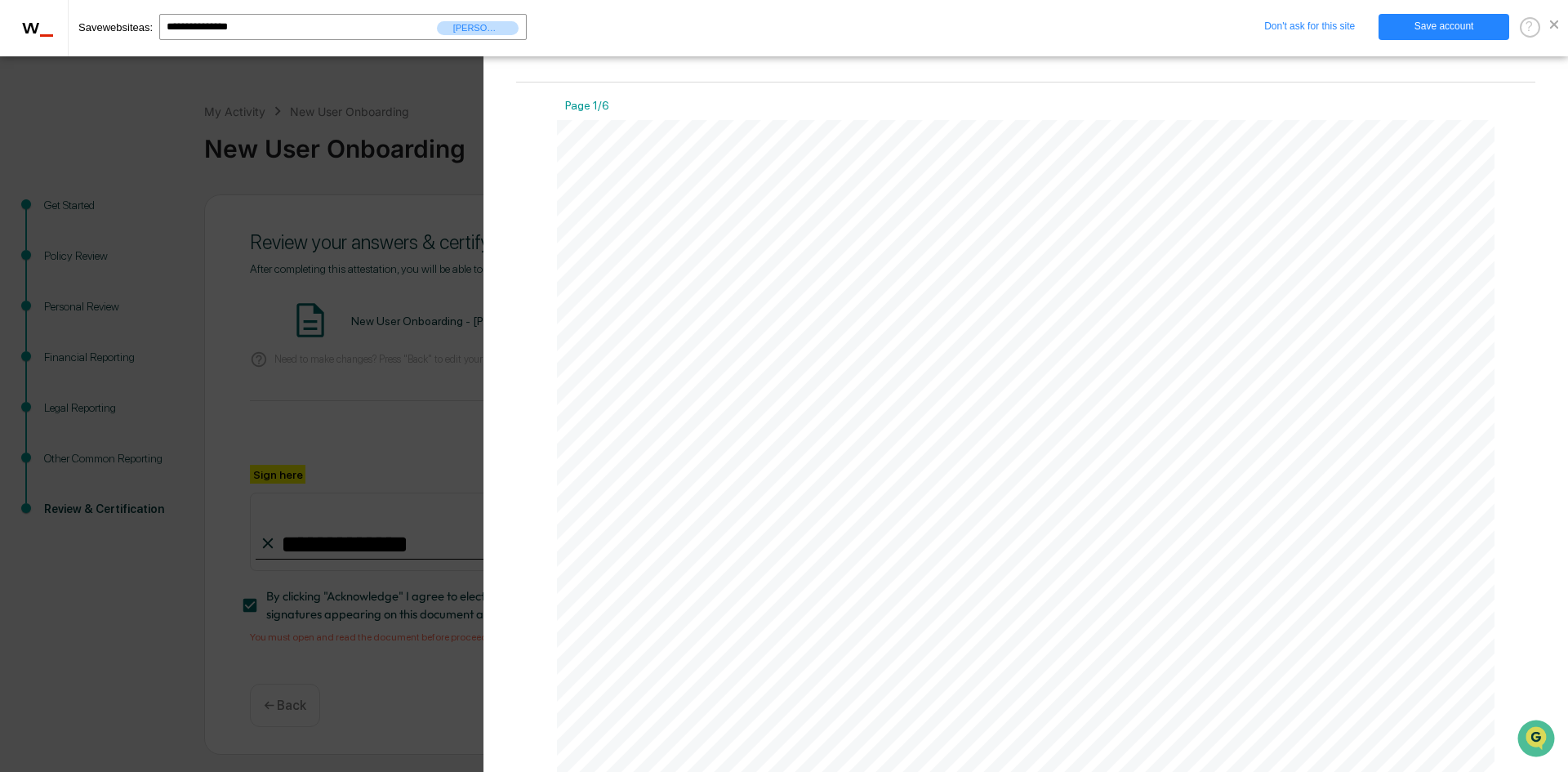
click at [437, 437] on div "Version History [DATE] 07:52 PM [PERSON_NAME] [DATE]_New User Onboarding_Raymon…" at bounding box center [784, 386] width 1568 height 772
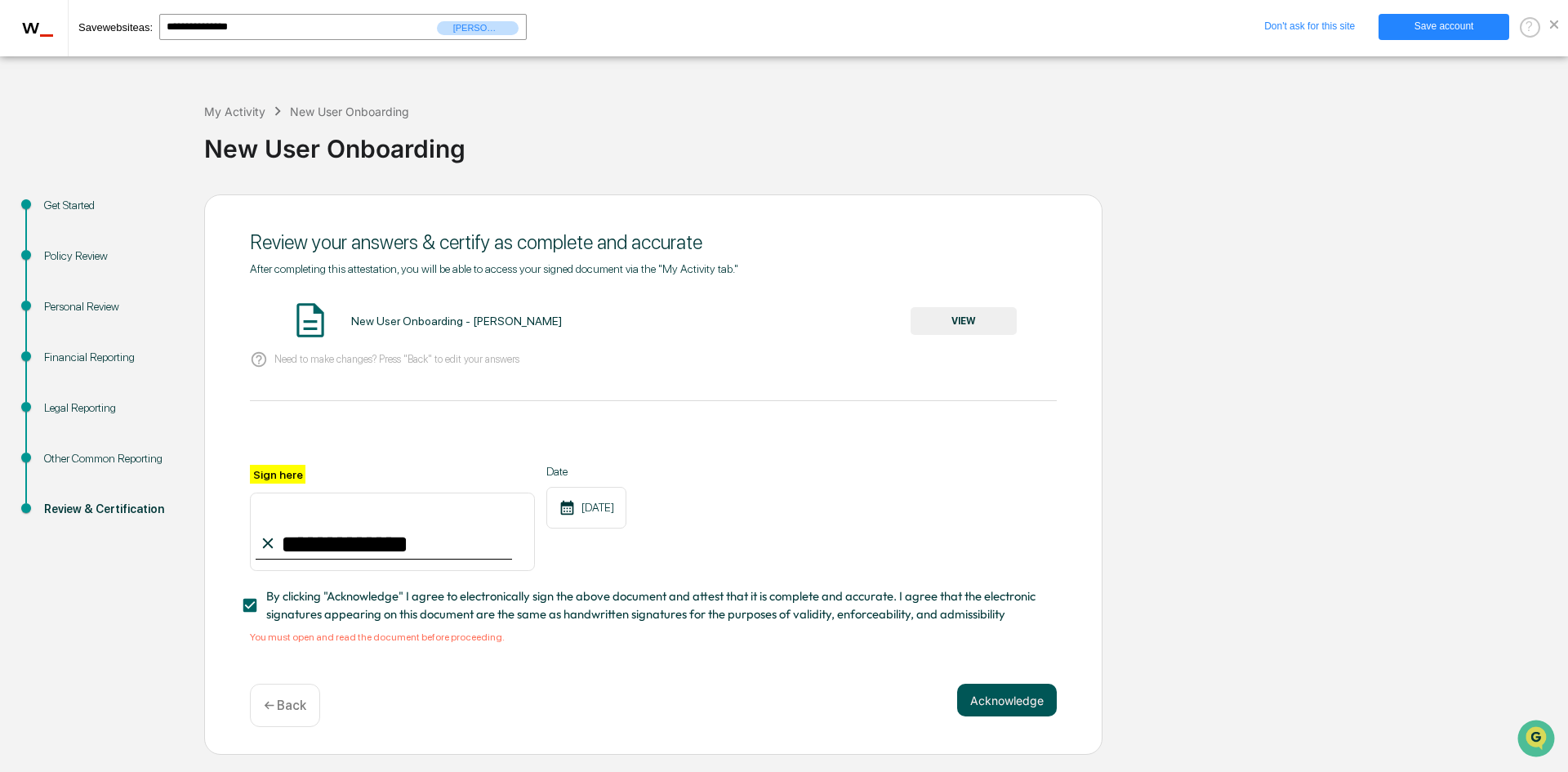
click at [1002, 699] on button "Acknowledge" at bounding box center [1007, 700] width 100 height 33
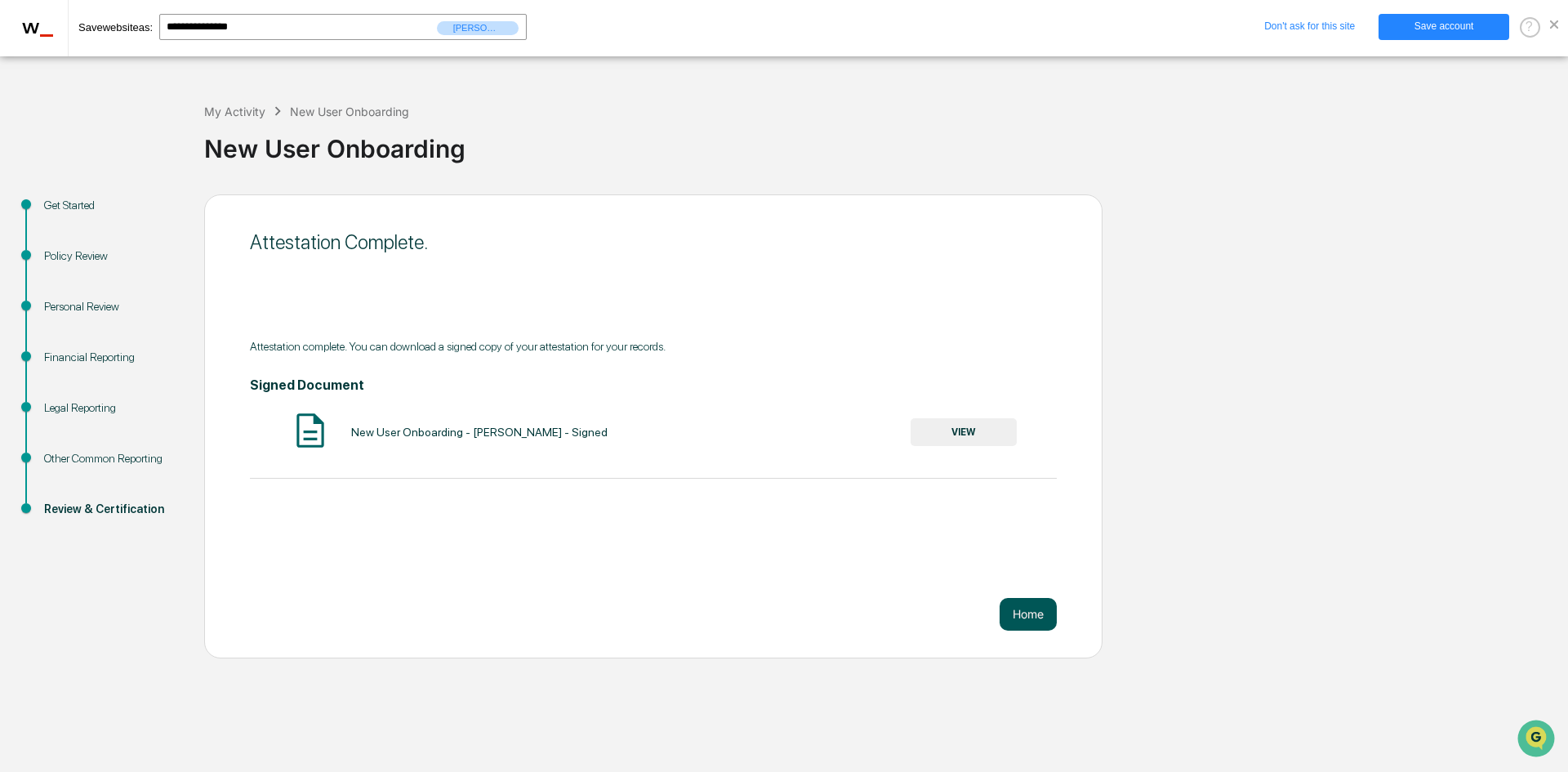
click at [1024, 616] on button "Home" at bounding box center [1028, 614] width 57 height 33
